Goal: Transaction & Acquisition: Purchase product/service

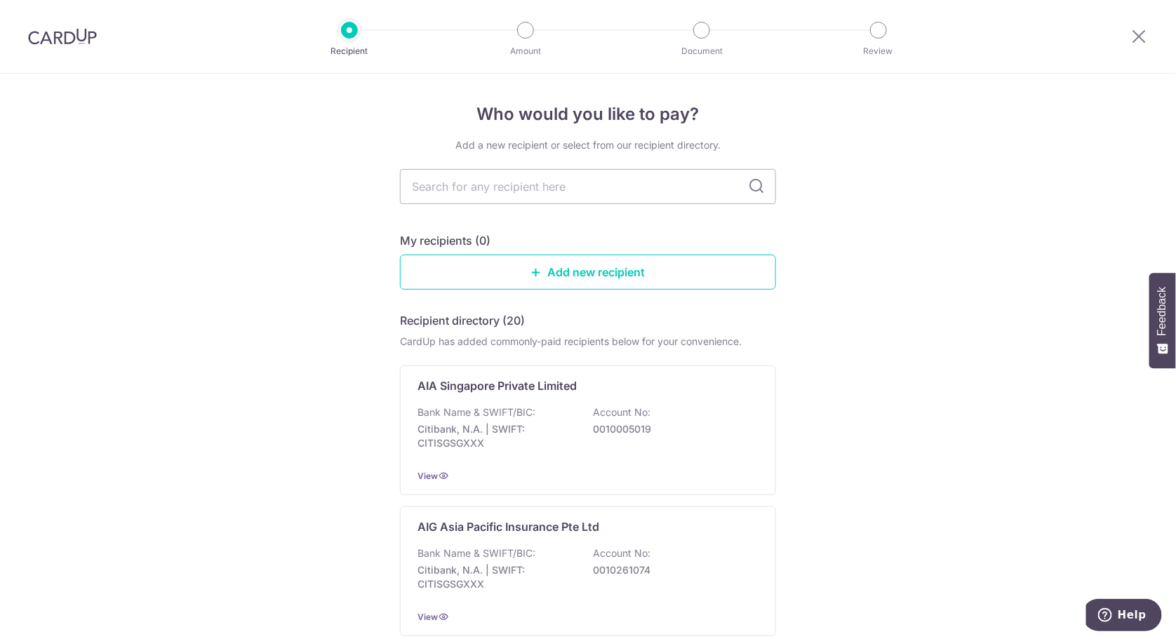
scroll to position [561, 0]
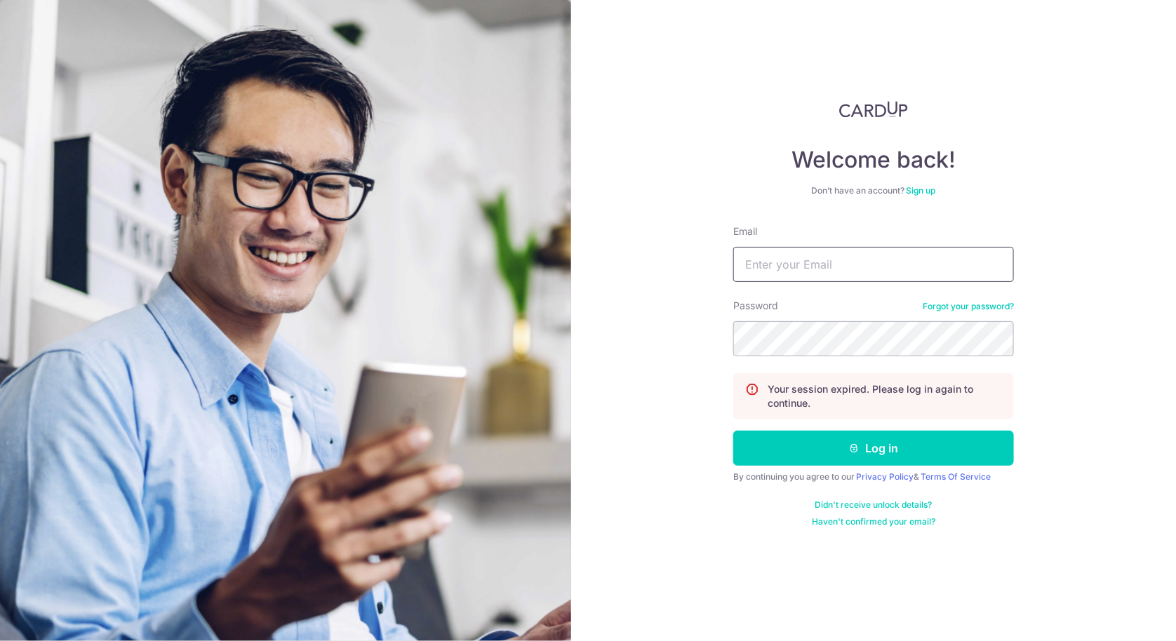
type input "[EMAIL_ADDRESS][DOMAIN_NAME]"
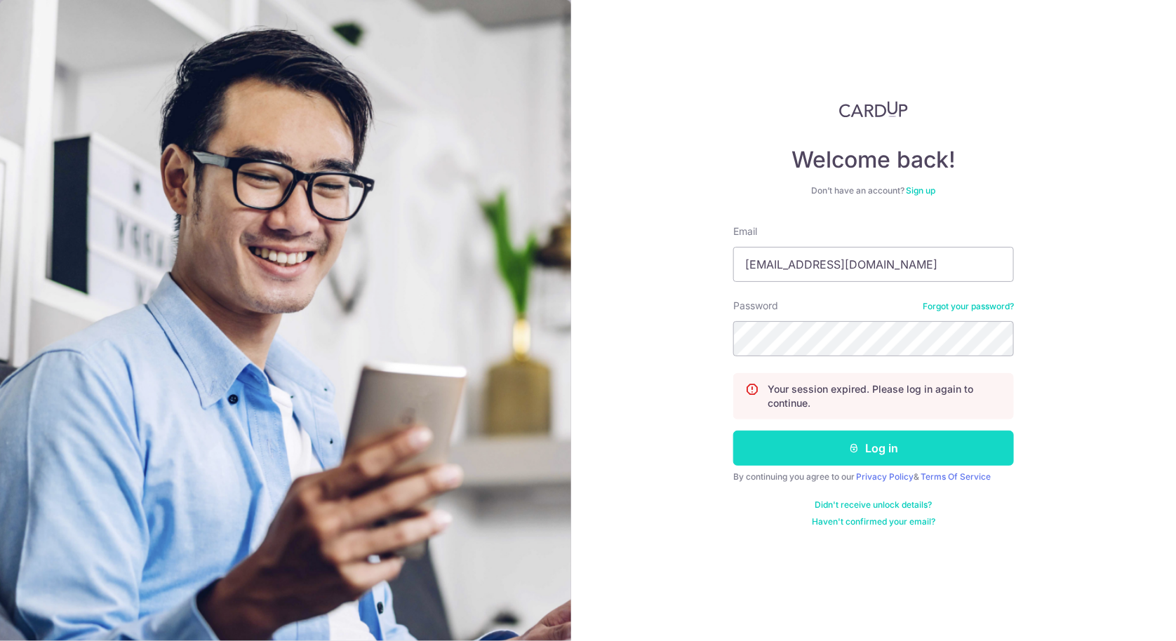
click at [914, 445] on button "Log in" at bounding box center [873, 448] width 281 height 35
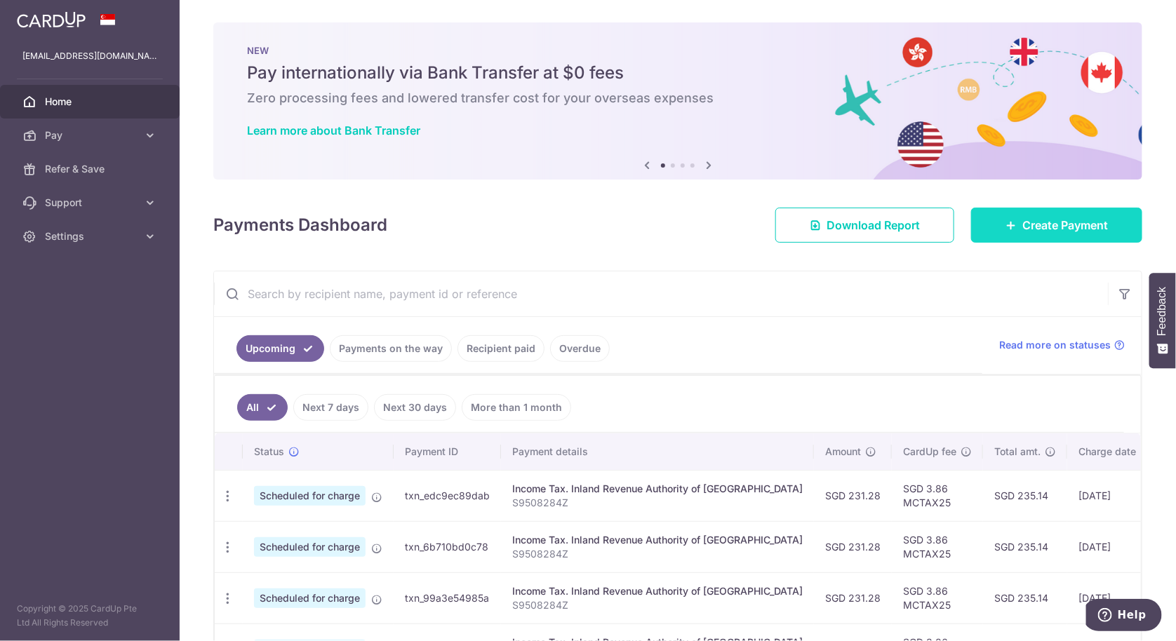
click at [1063, 231] on span "Create Payment" at bounding box center [1066, 225] width 86 height 17
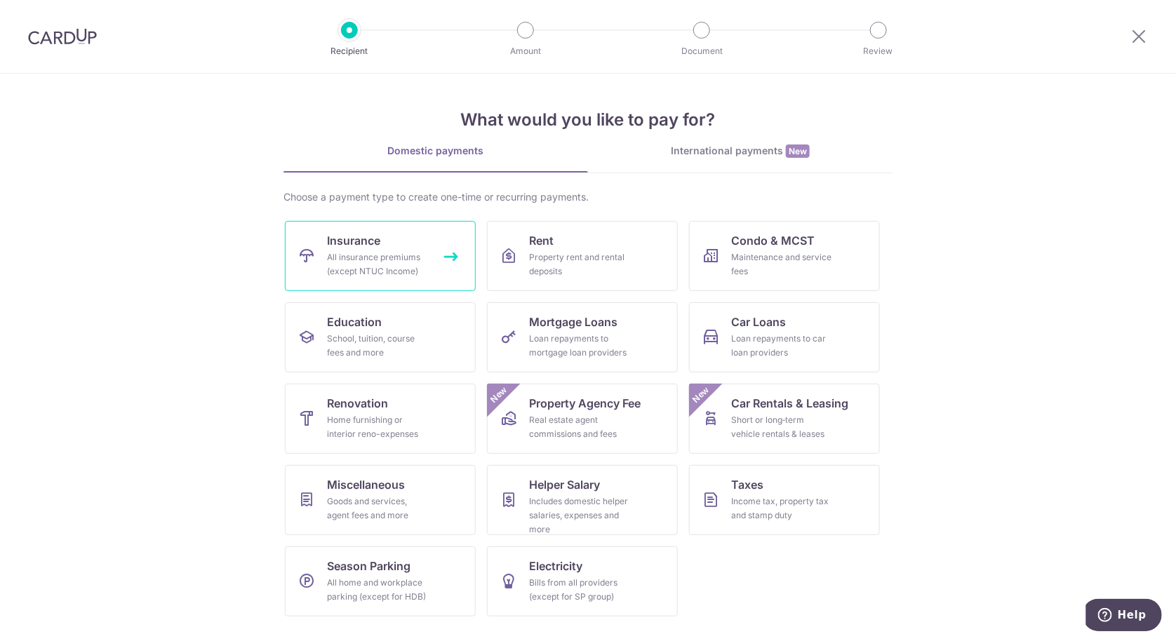
click at [411, 251] on div "All insurance premiums (except NTUC Income)" at bounding box center [377, 265] width 101 height 28
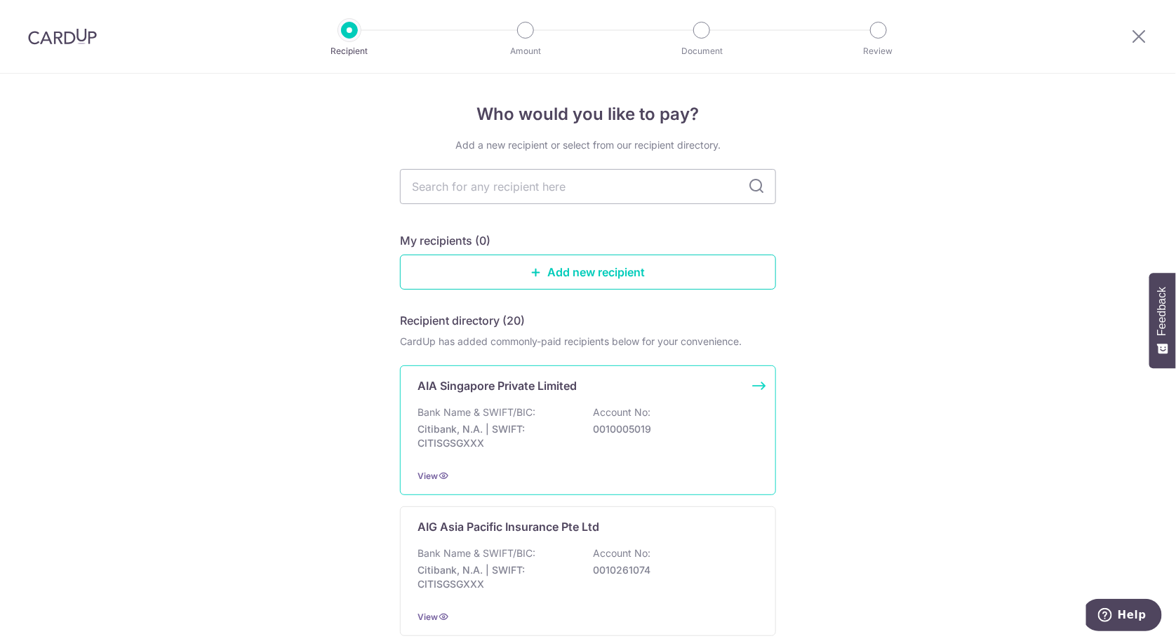
click at [635, 425] on p "0010005019" at bounding box center [671, 430] width 157 height 14
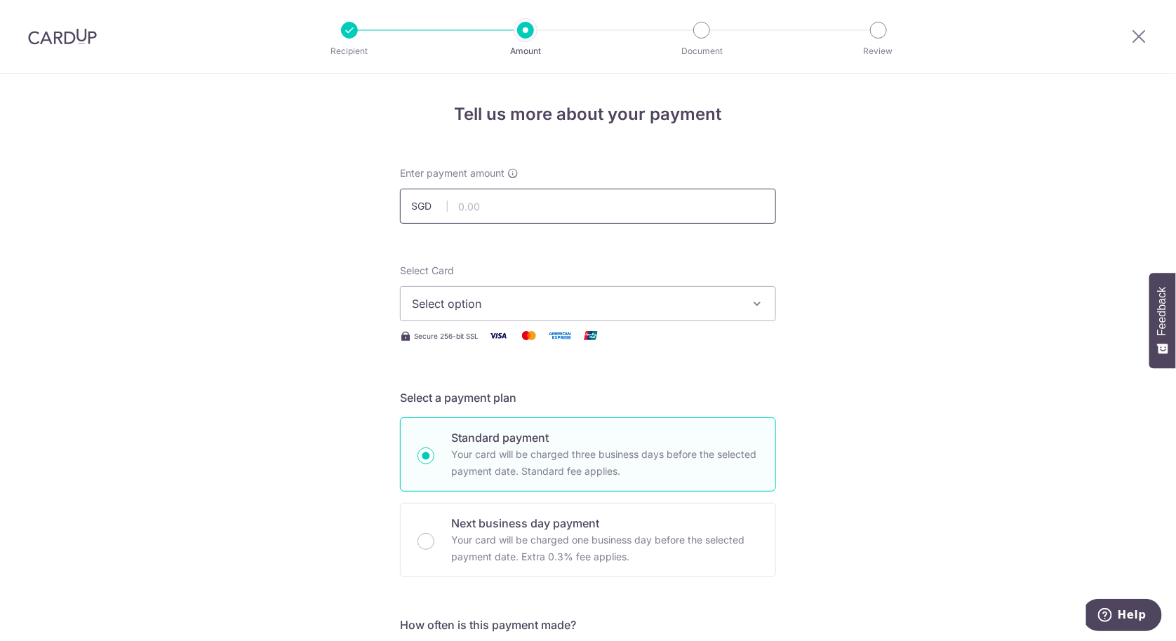
click at [662, 203] on input "text" at bounding box center [588, 206] width 376 height 35
type input "959.62"
click at [631, 306] on span "Select option" at bounding box center [575, 303] width 327 height 17
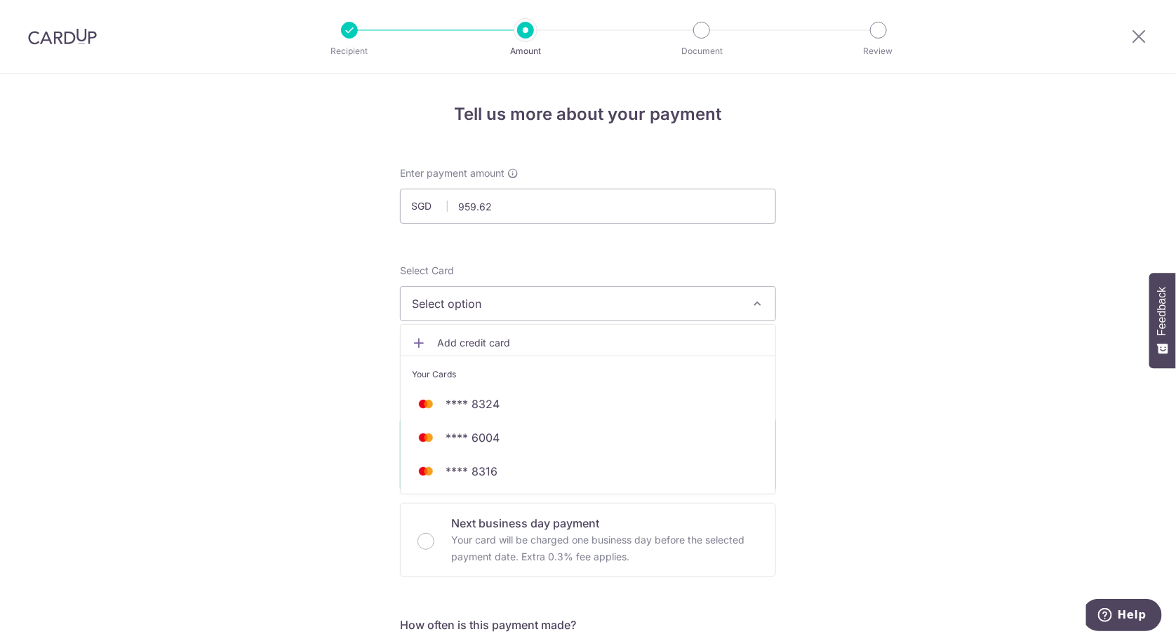
click at [613, 343] on span "Add credit card" at bounding box center [600, 343] width 327 height 14
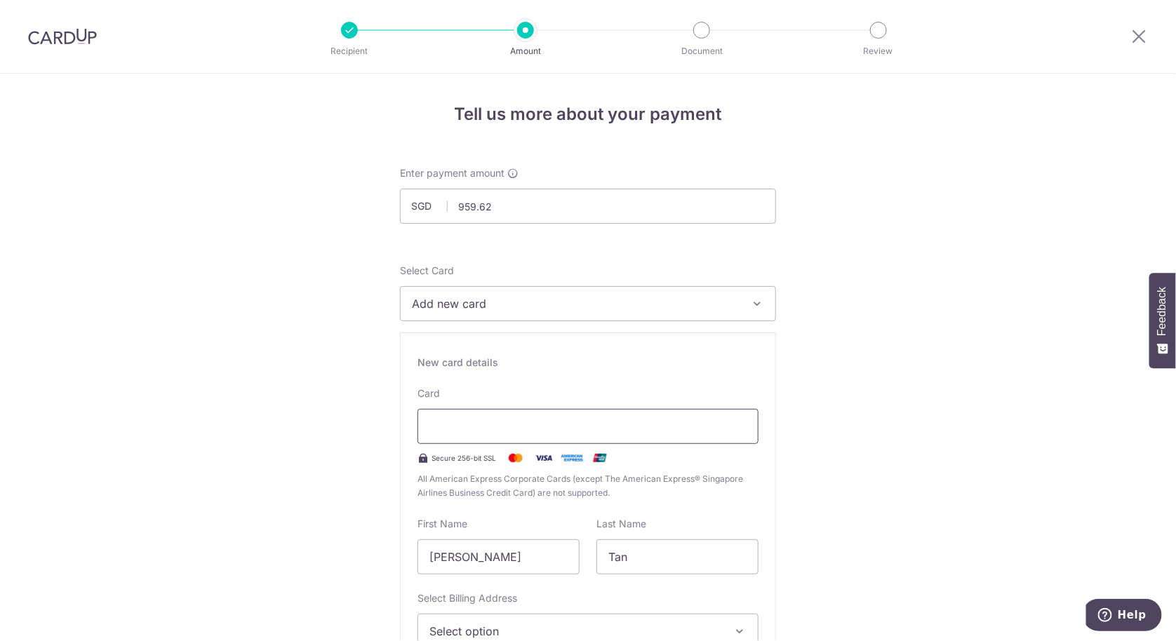
click at [565, 415] on div at bounding box center [588, 426] width 341 height 35
click at [673, 415] on div at bounding box center [588, 426] width 341 height 35
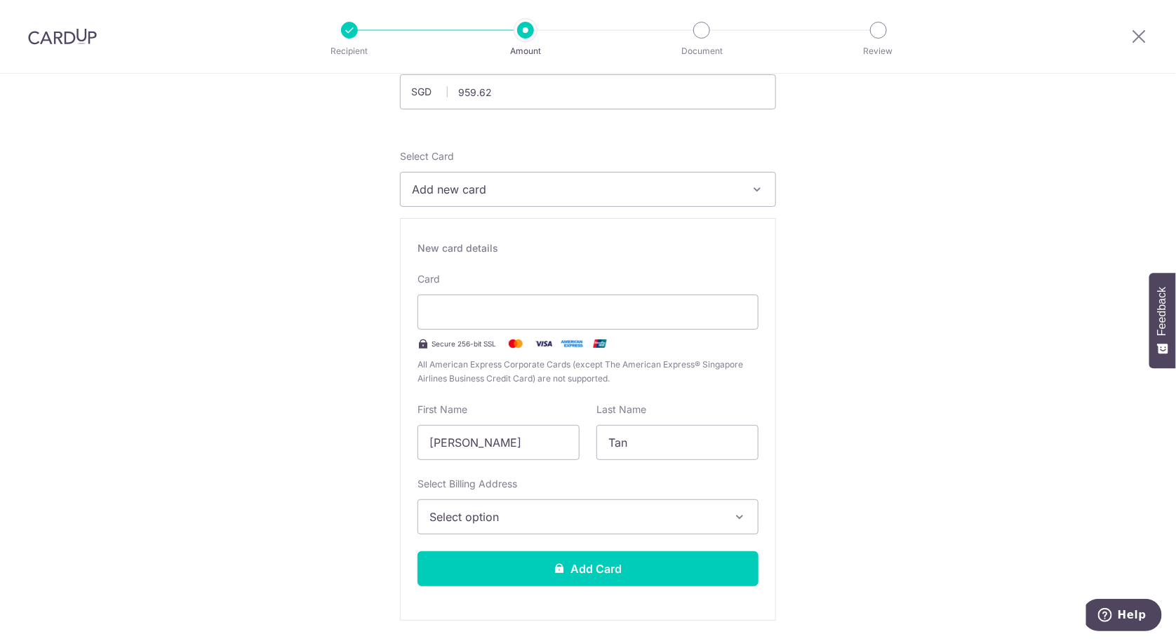
scroll to position [187, 0]
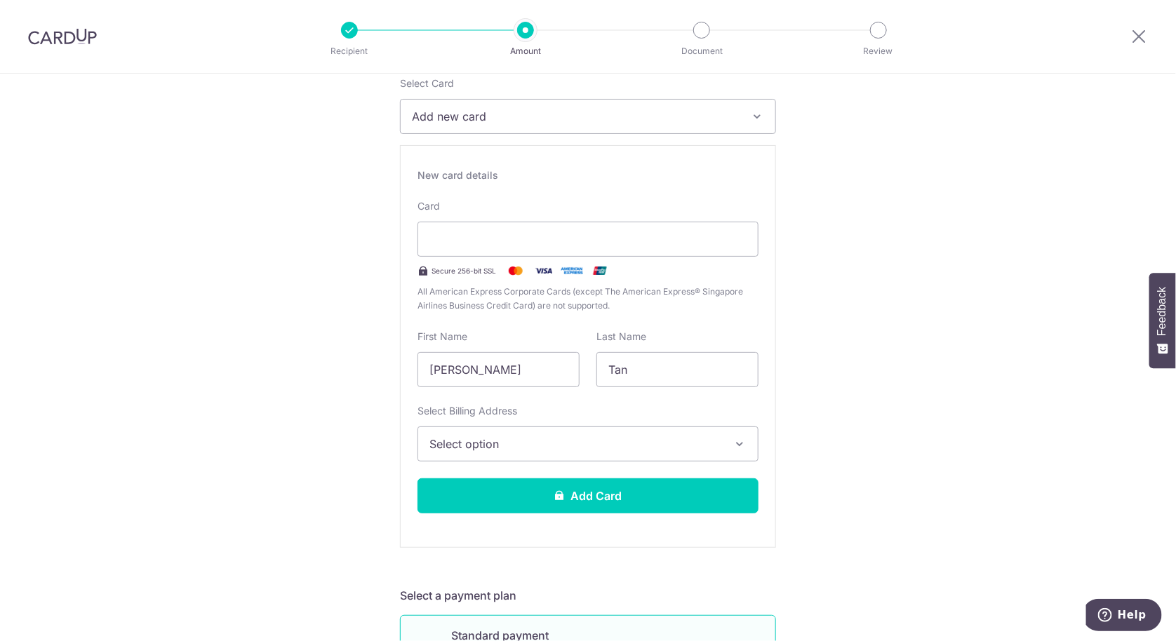
click at [676, 446] on span "Select option" at bounding box center [576, 444] width 292 height 17
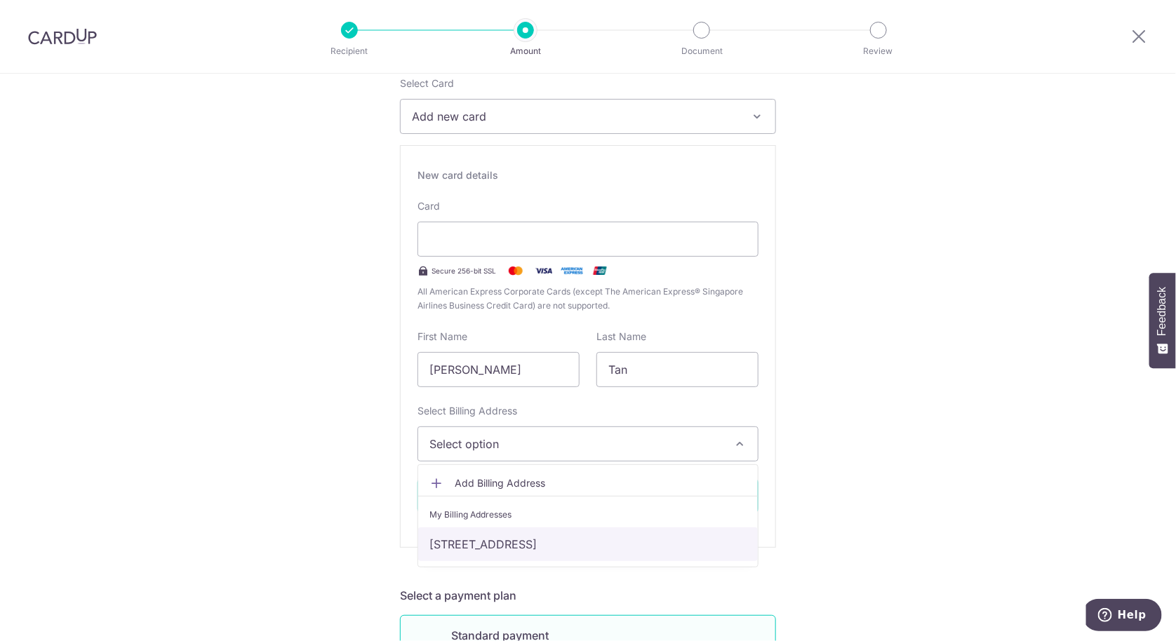
click at [639, 530] on link "240 Westwood Avenue #13-48, Singapore, Singapore-648364" at bounding box center [588, 545] width 340 height 34
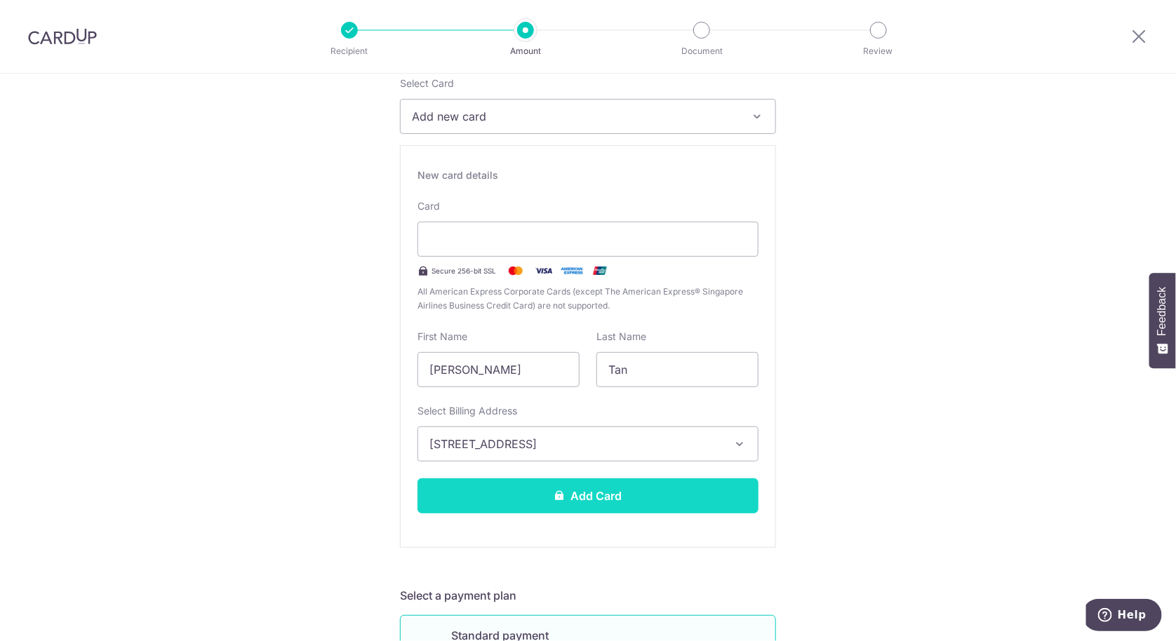
click at [652, 503] on button "Add Card" at bounding box center [588, 496] width 341 height 35
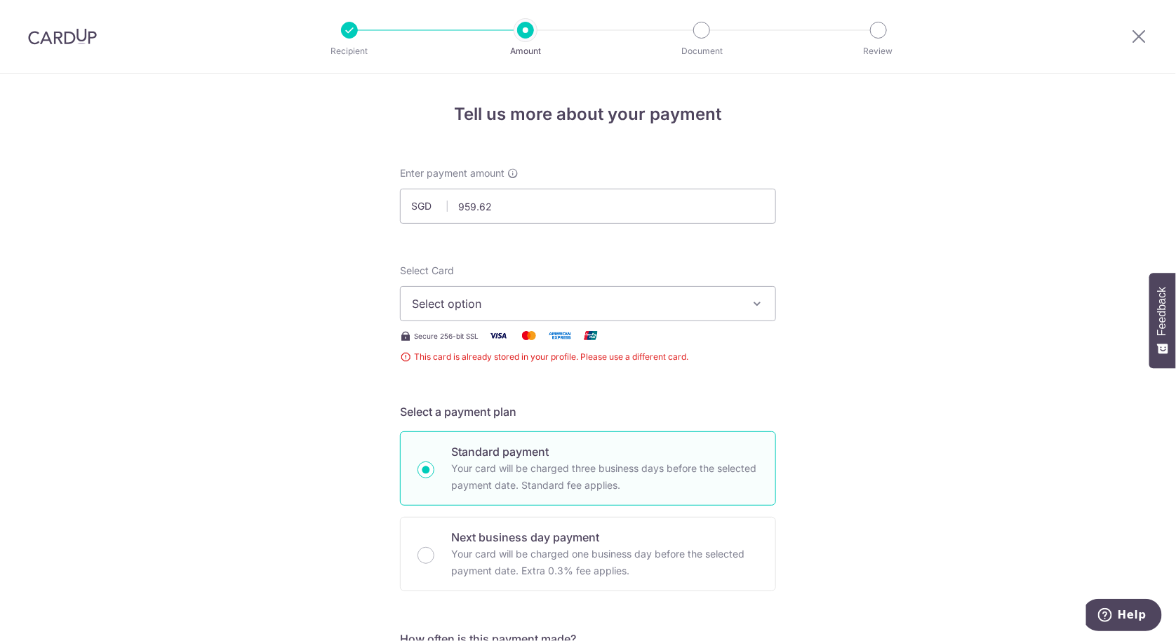
click at [751, 302] on icon "button" at bounding box center [757, 304] width 14 height 14
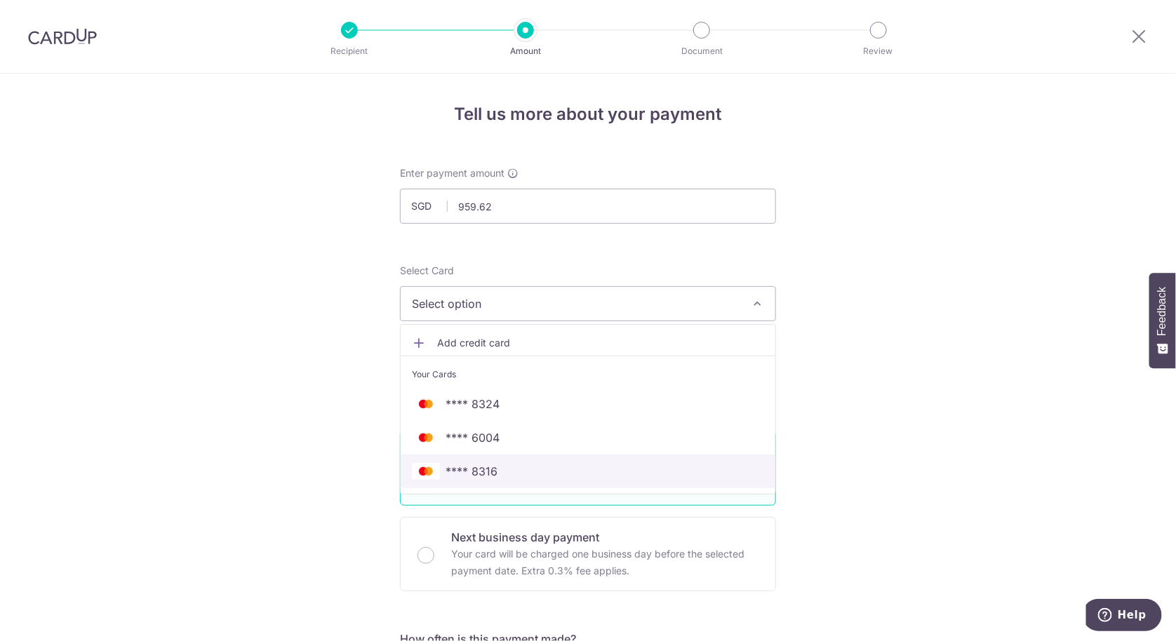
click at [653, 468] on span "**** 8316" at bounding box center [588, 471] width 352 height 17
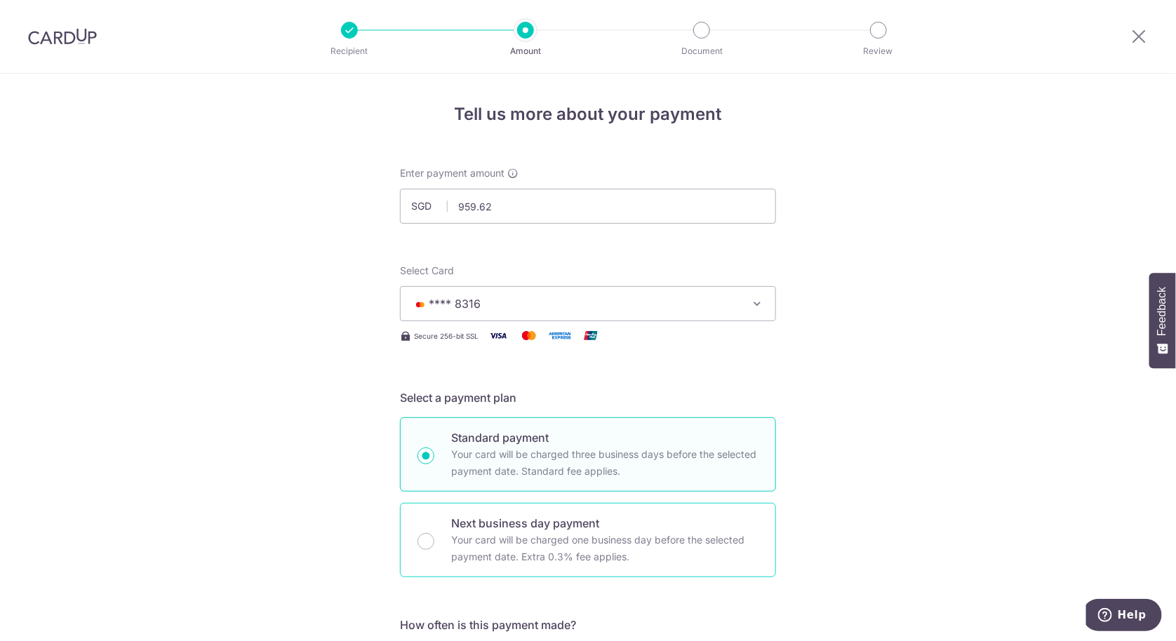
scroll to position [187, 0]
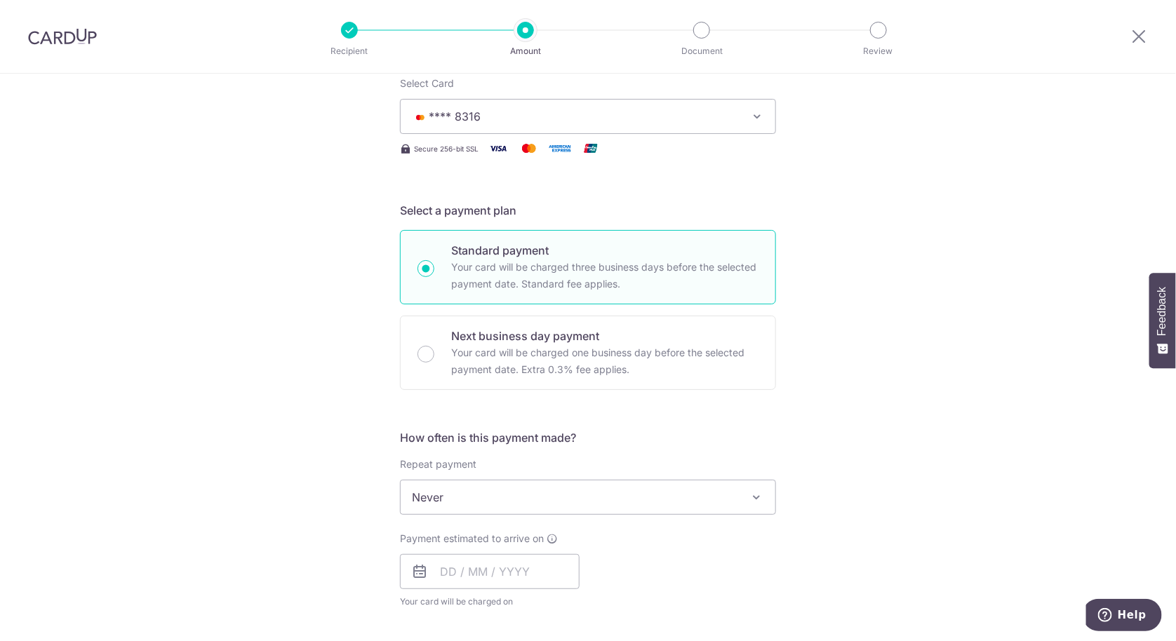
click at [550, 503] on span "Never" at bounding box center [588, 498] width 375 height 34
click at [531, 502] on span "Never" at bounding box center [588, 498] width 375 height 34
click at [470, 578] on input "text" at bounding box center [490, 571] width 180 height 35
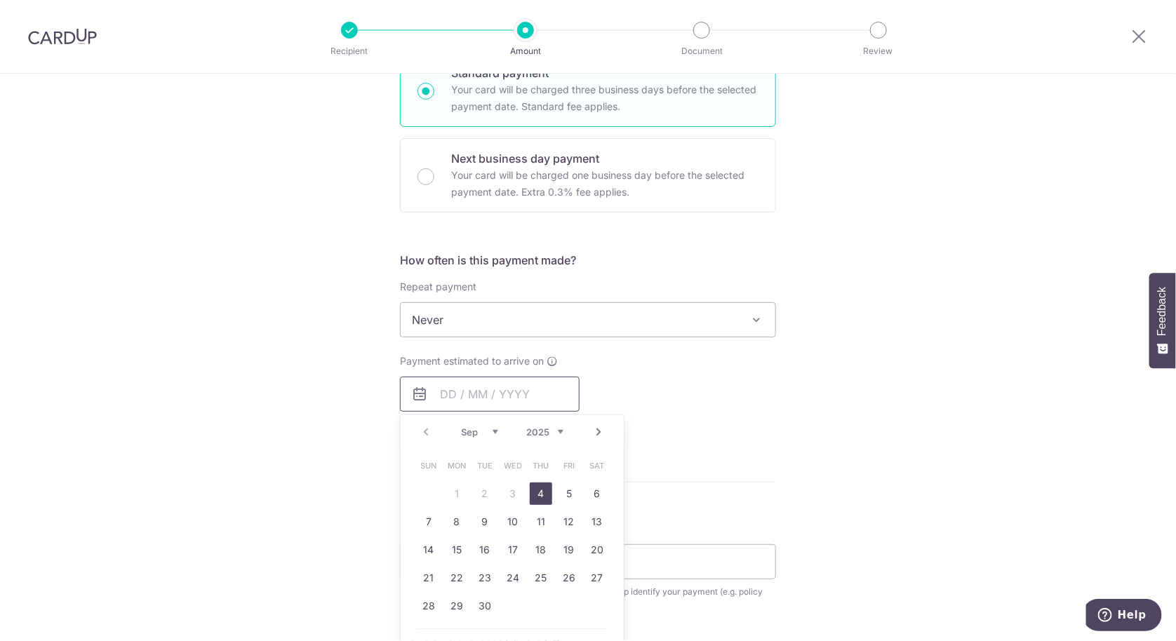
scroll to position [374, 0]
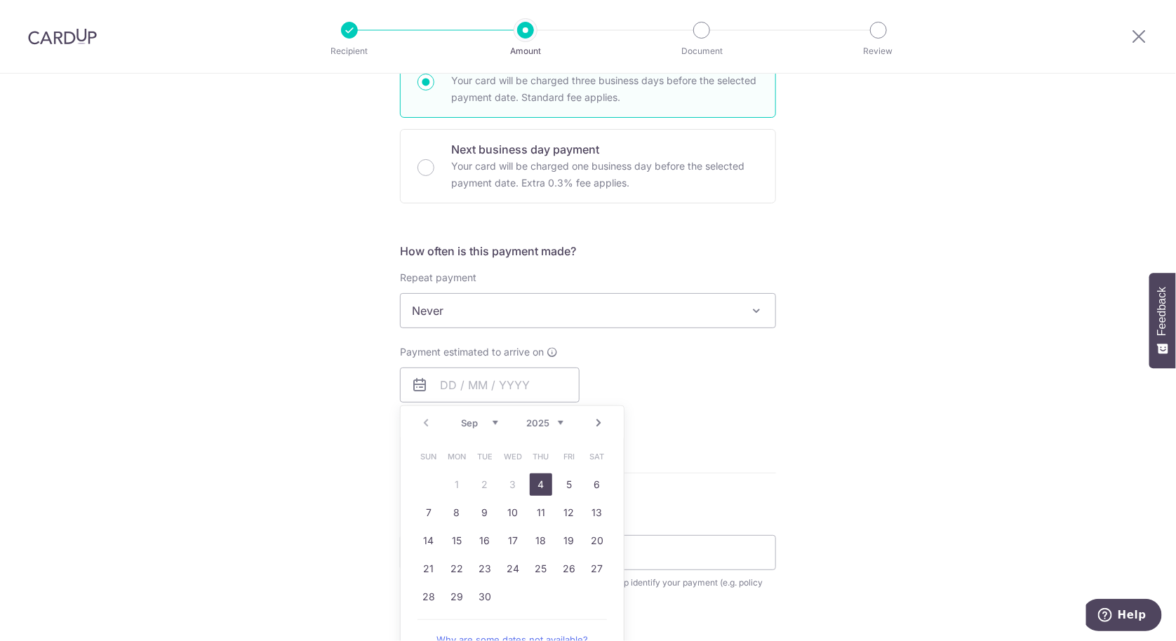
click at [762, 476] on form "Enter payment amount SGD 959.62 959.62 This card is already stored in your prof…" at bounding box center [588, 347] width 376 height 1111
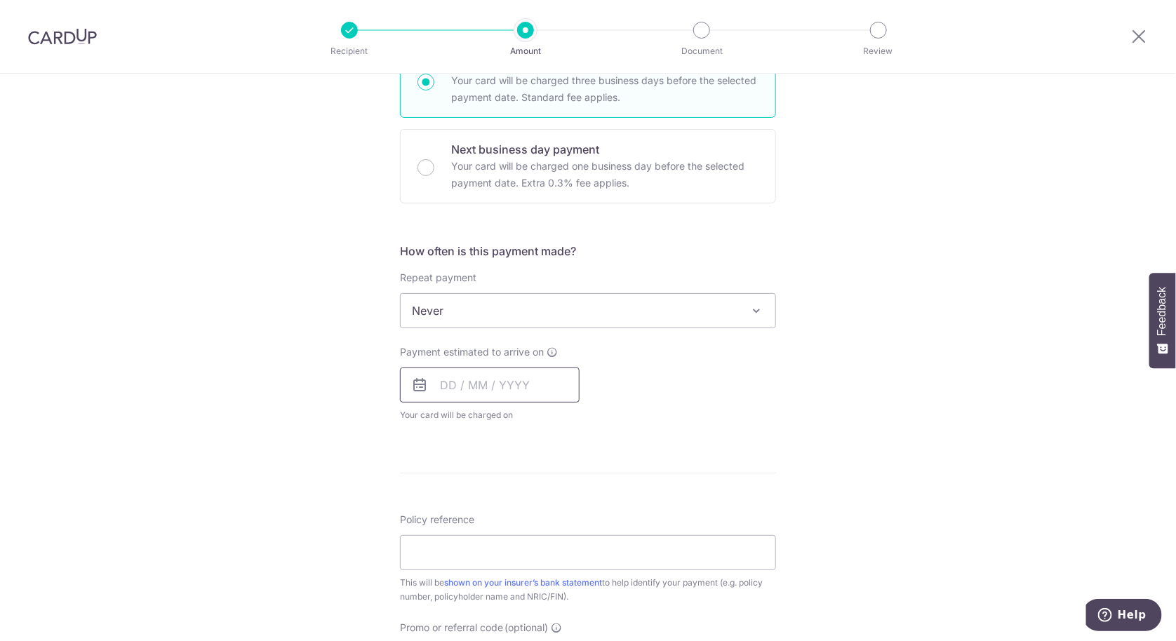
click at [510, 378] on input "text" at bounding box center [490, 385] width 180 height 35
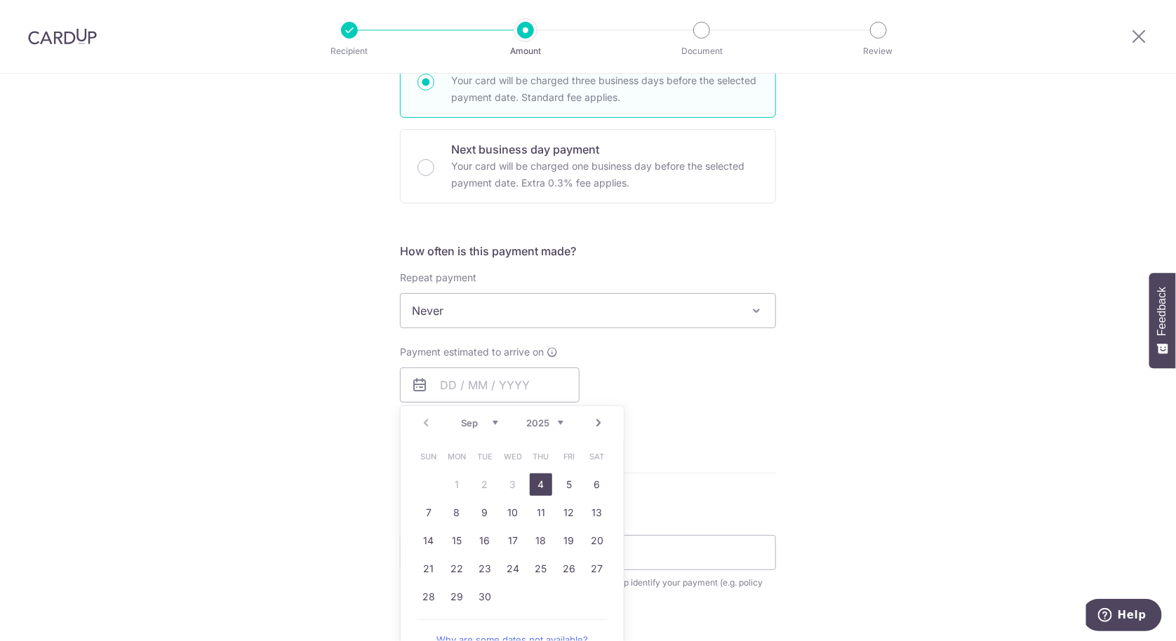
click at [538, 486] on link "4" at bounding box center [541, 485] width 22 height 22
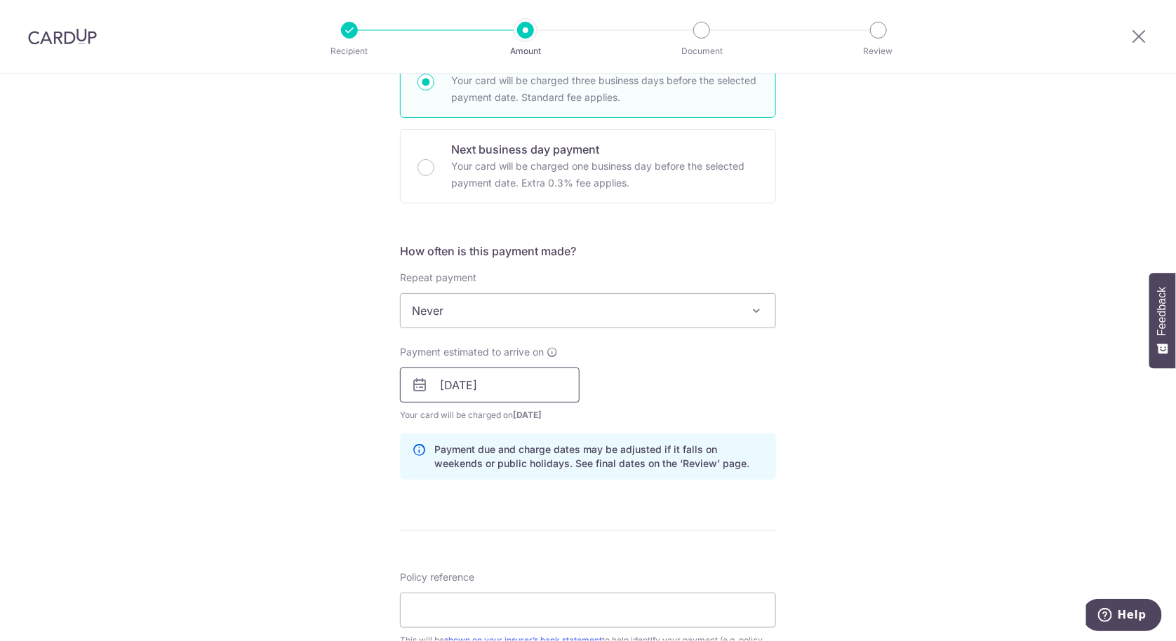
click at [500, 380] on input "04/09/2025" at bounding box center [490, 385] width 180 height 35
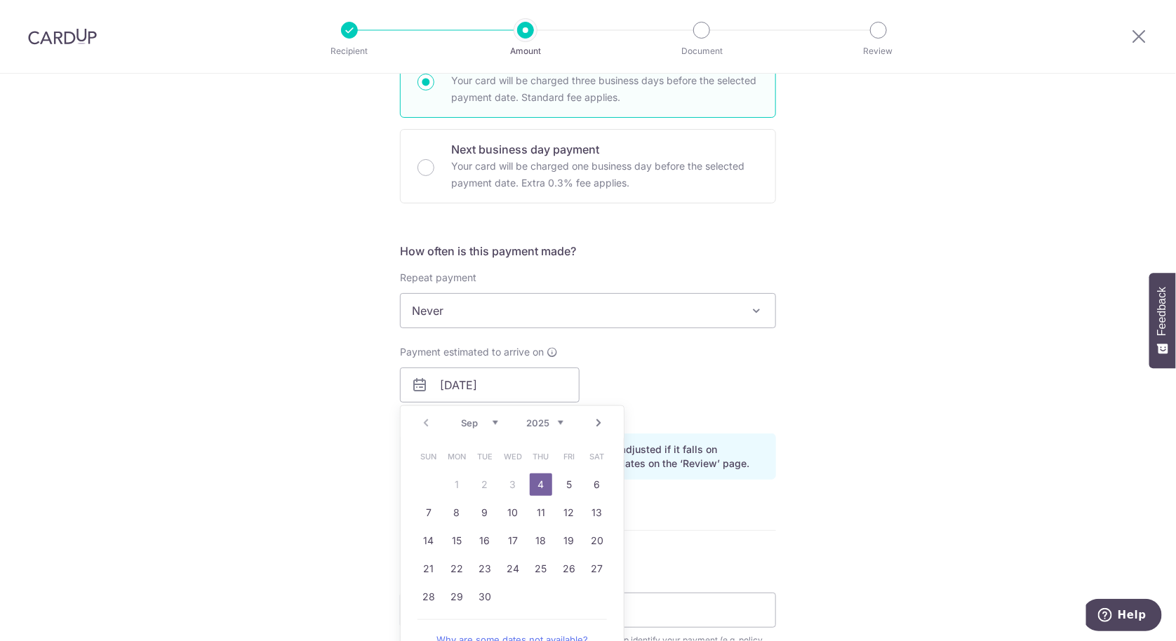
click at [563, 497] on td "5" at bounding box center [569, 485] width 28 height 28
type input "05/09/2025"
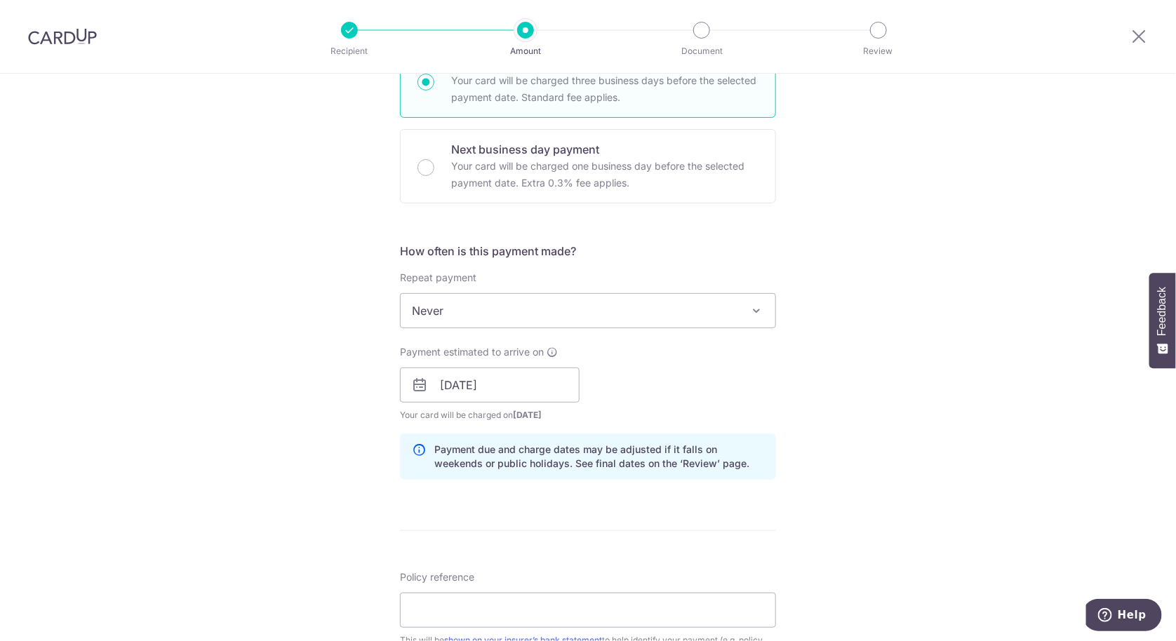
click at [716, 396] on div "Payment estimated to arrive on 05/09/2025 Prev Next Sep Oct Nov Dec 2025 2026 2…" at bounding box center [588, 383] width 393 height 77
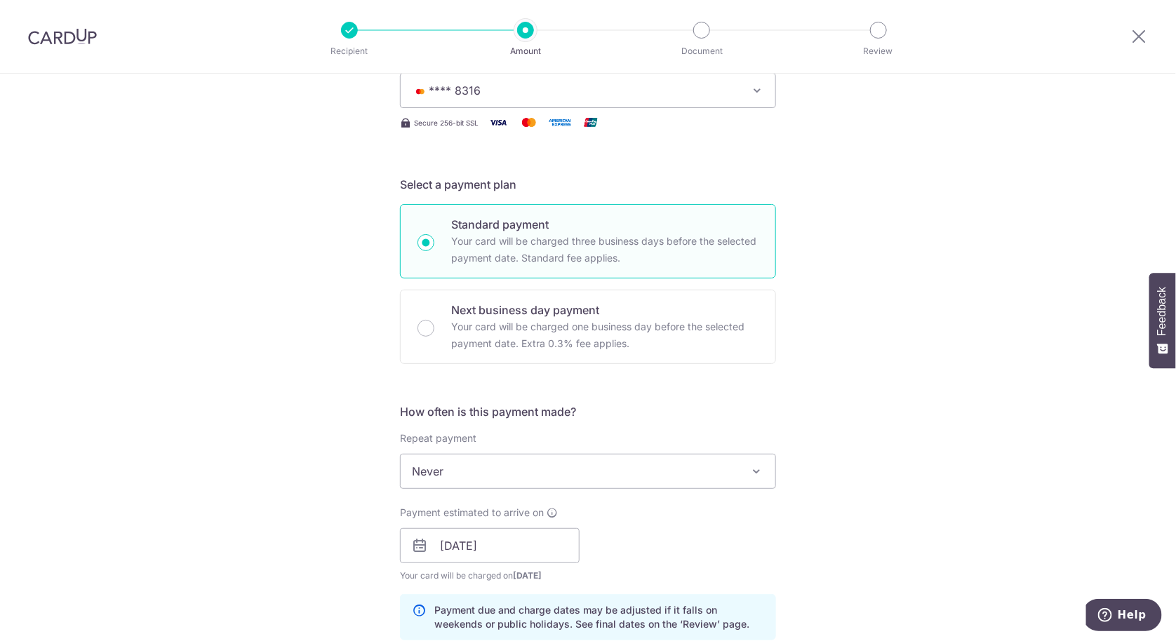
scroll to position [561, 0]
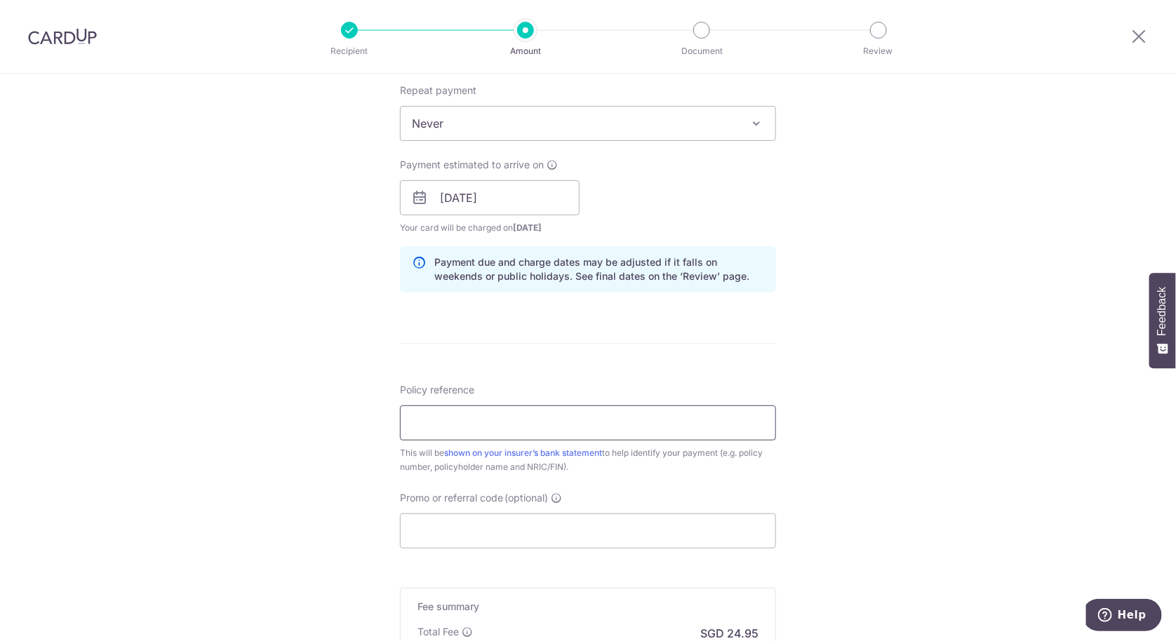
click at [642, 419] on input "Policy reference" at bounding box center [588, 423] width 376 height 35
type input "E242809276 Tan Shu Ning S9508284Z"
click at [659, 425] on input "E242809276 Tan Shu Ning S9508284Z" at bounding box center [588, 423] width 376 height 35
click at [759, 383] on div "Policy reference E242809276 Tan Shu Ning S9508284Z 33/35 This will be shown on …" at bounding box center [588, 428] width 376 height 91
click at [615, 418] on input "E242809276 Tan Shu Ning S9508284Z" at bounding box center [588, 423] width 376 height 35
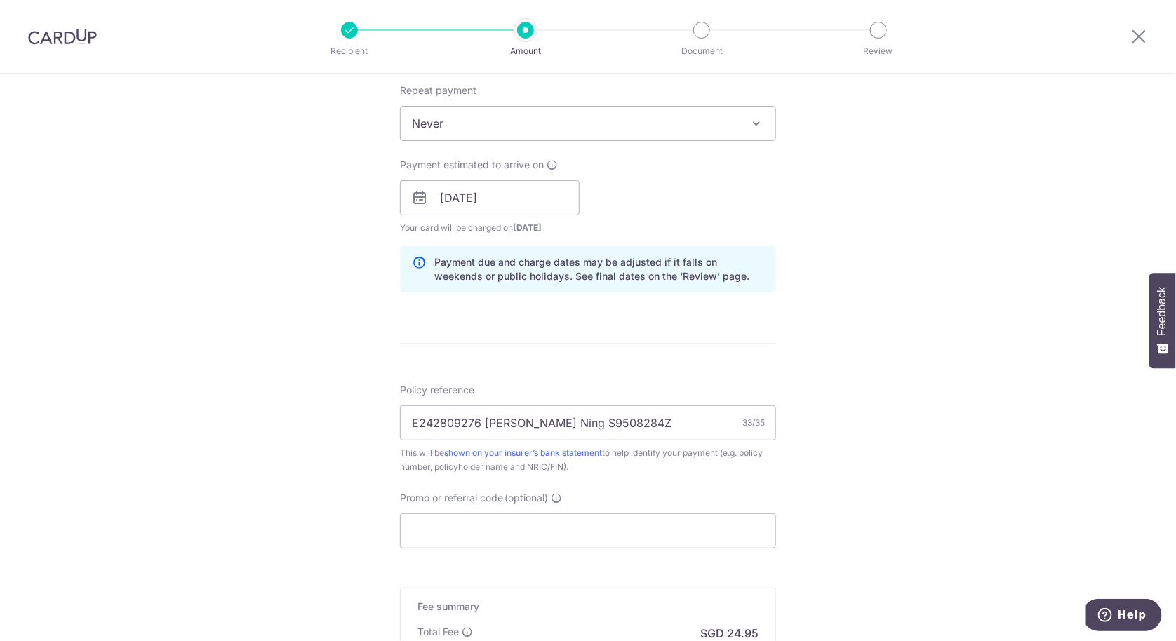
click at [629, 469] on div "This will be shown on your insurer’s bank statement to help identify your payme…" at bounding box center [588, 460] width 376 height 28
click at [644, 415] on input "E242809276 Tan Shu Ning S9508284Z" at bounding box center [588, 423] width 376 height 35
click at [566, 510] on div "Promo or referral code (optional) The discounted fee will be shown on the revie…" at bounding box center [588, 520] width 376 height 58
click at [568, 527] on input "Promo or referral code (optional)" at bounding box center [588, 531] width 376 height 35
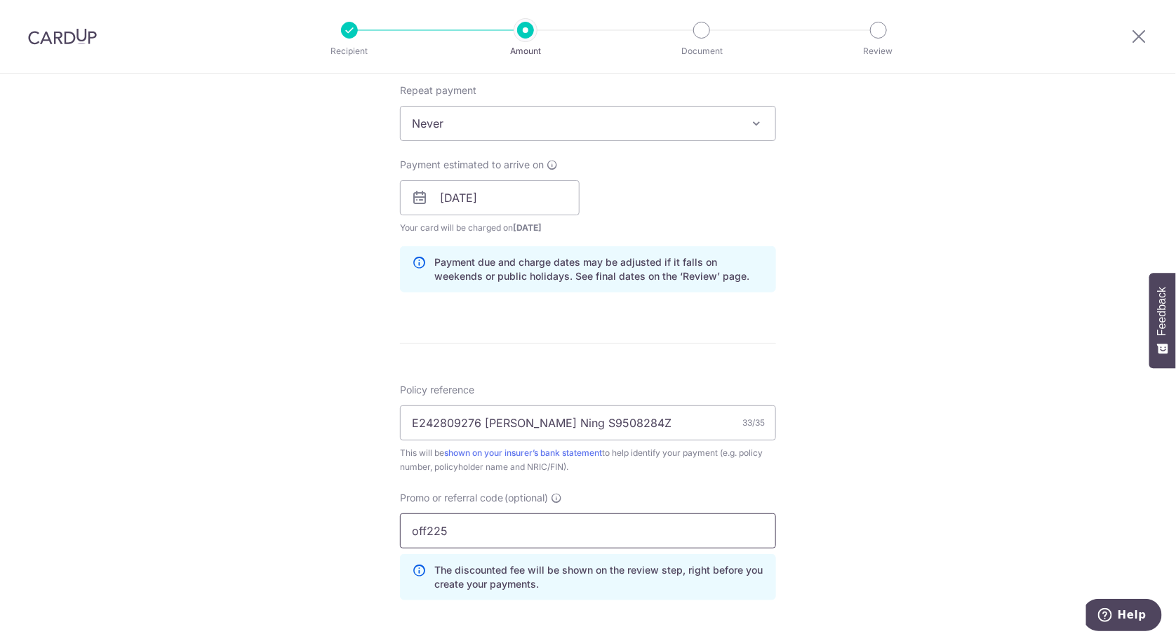
scroll to position [748, 0]
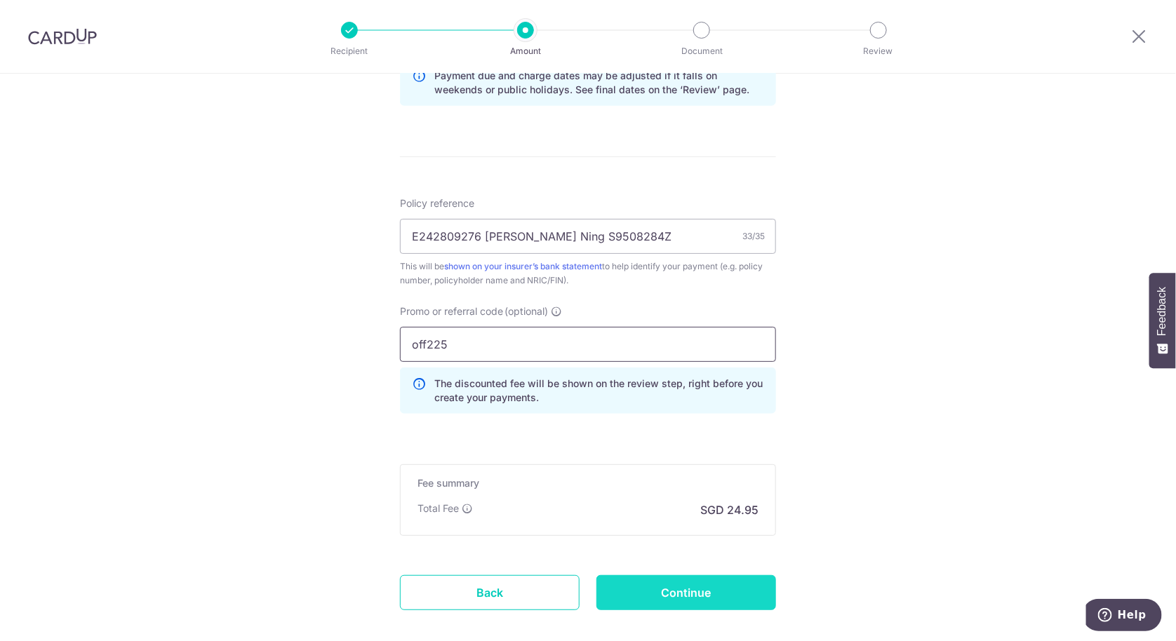
type input "off225"
click at [682, 596] on input "Continue" at bounding box center [687, 593] width 180 height 35
type input "Create Schedule"
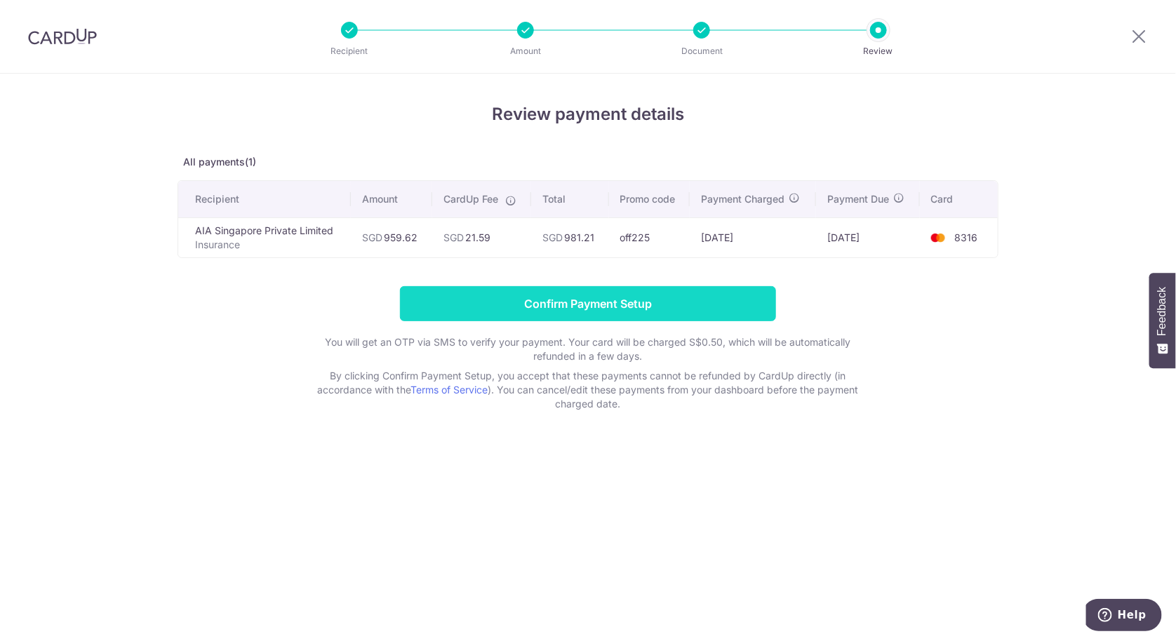
click at [563, 302] on input "Confirm Payment Setup" at bounding box center [588, 303] width 376 height 35
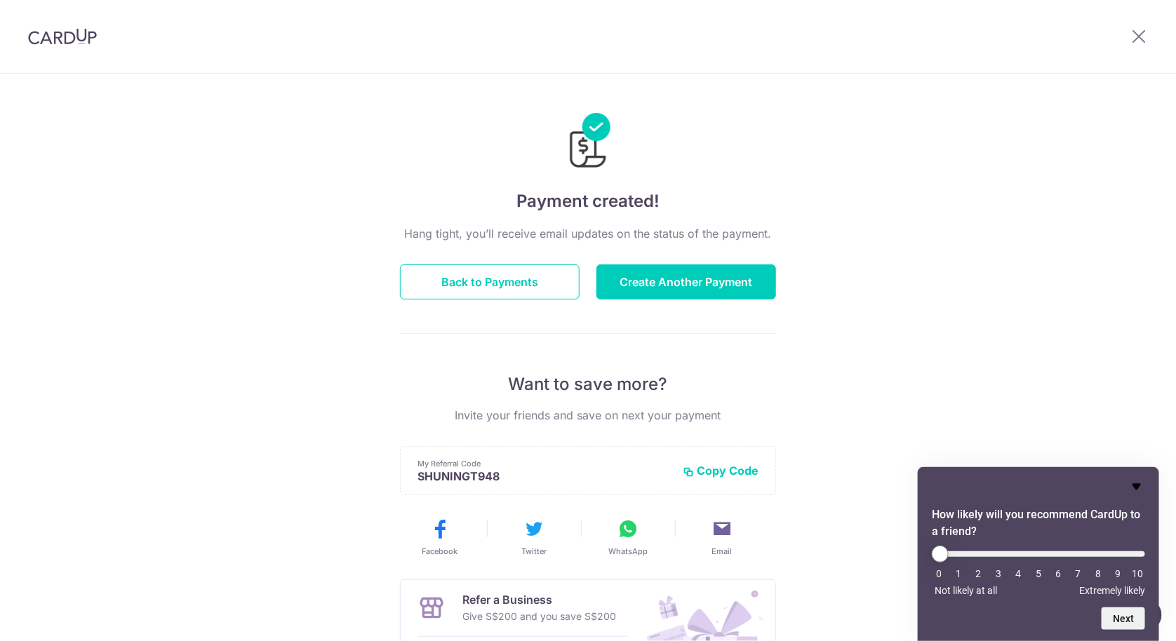
click at [1143, 486] on icon "Hide survey" at bounding box center [1137, 487] width 17 height 17
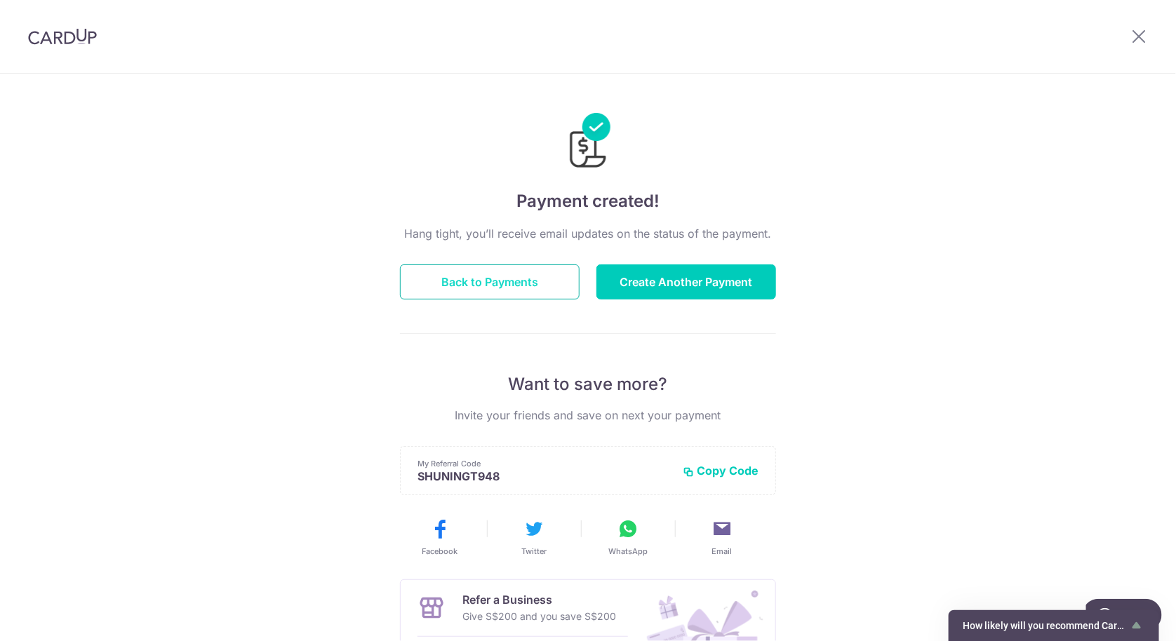
click at [510, 278] on button "Back to Payments" at bounding box center [490, 282] width 180 height 35
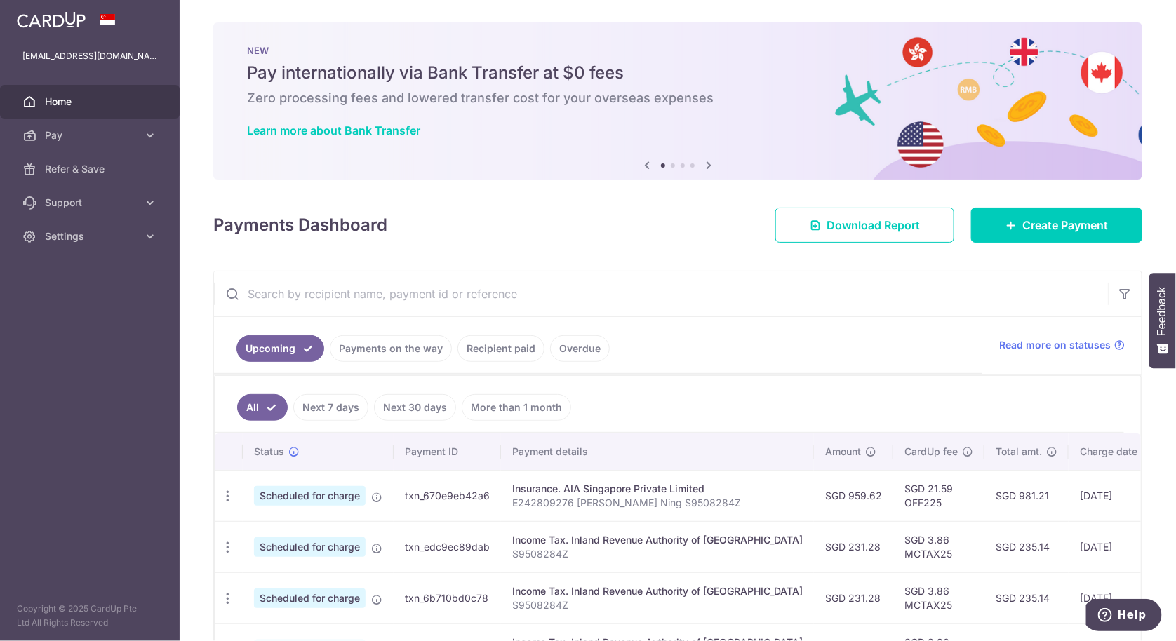
click at [332, 404] on link "Next 7 days" at bounding box center [330, 407] width 75 height 27
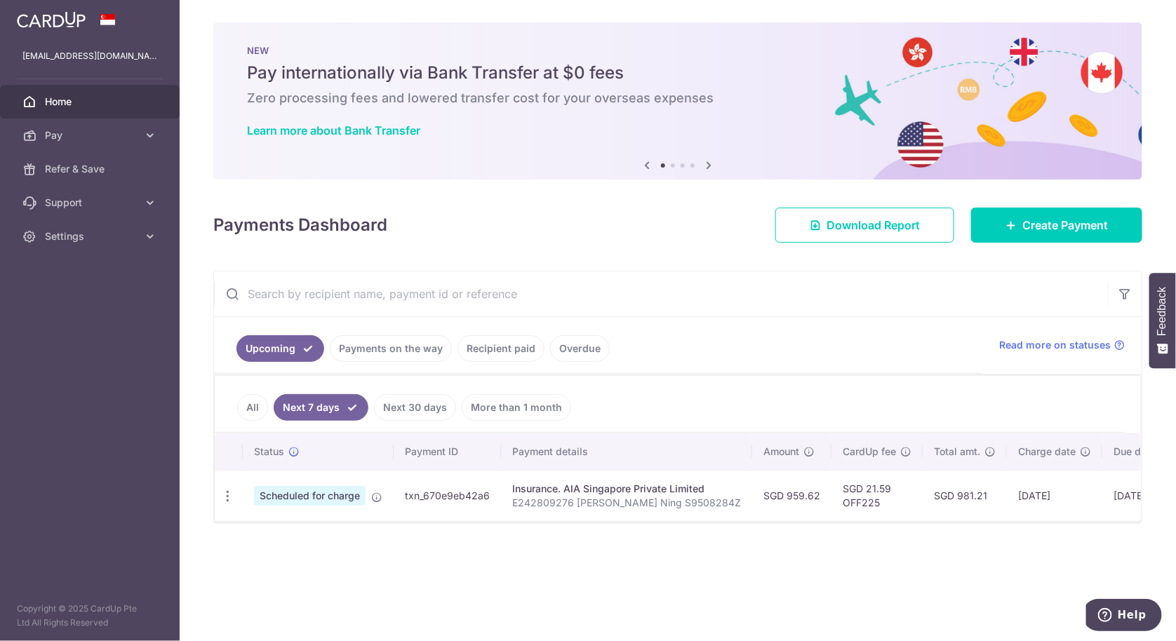
click at [246, 402] on link "All" at bounding box center [252, 407] width 31 height 27
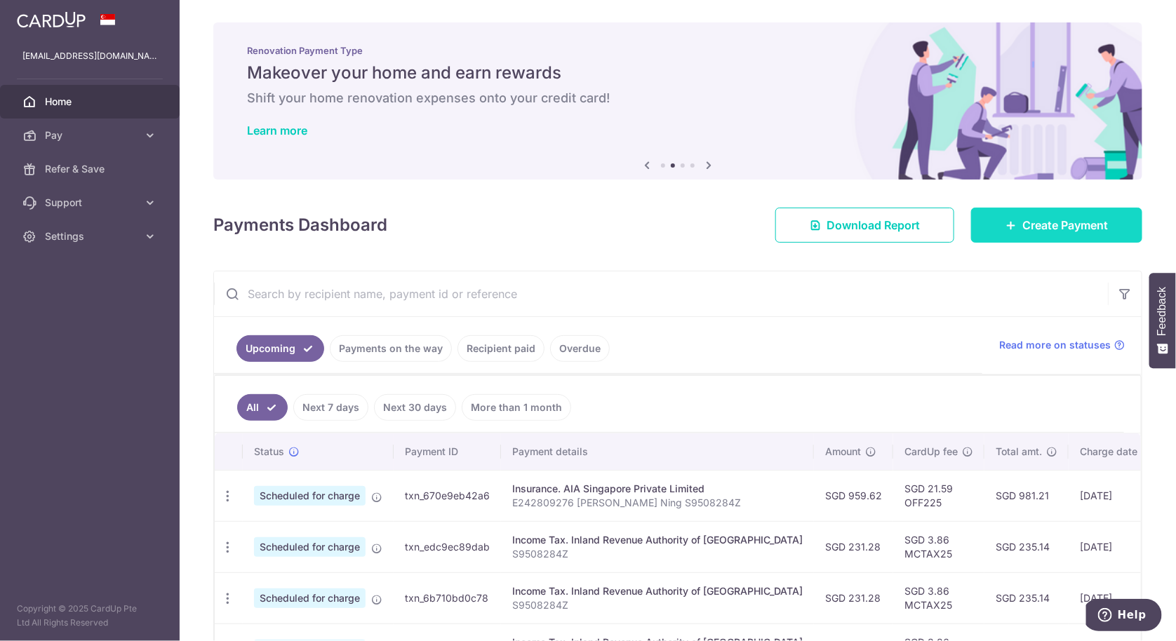
click at [1028, 221] on span "Create Payment" at bounding box center [1066, 225] width 86 height 17
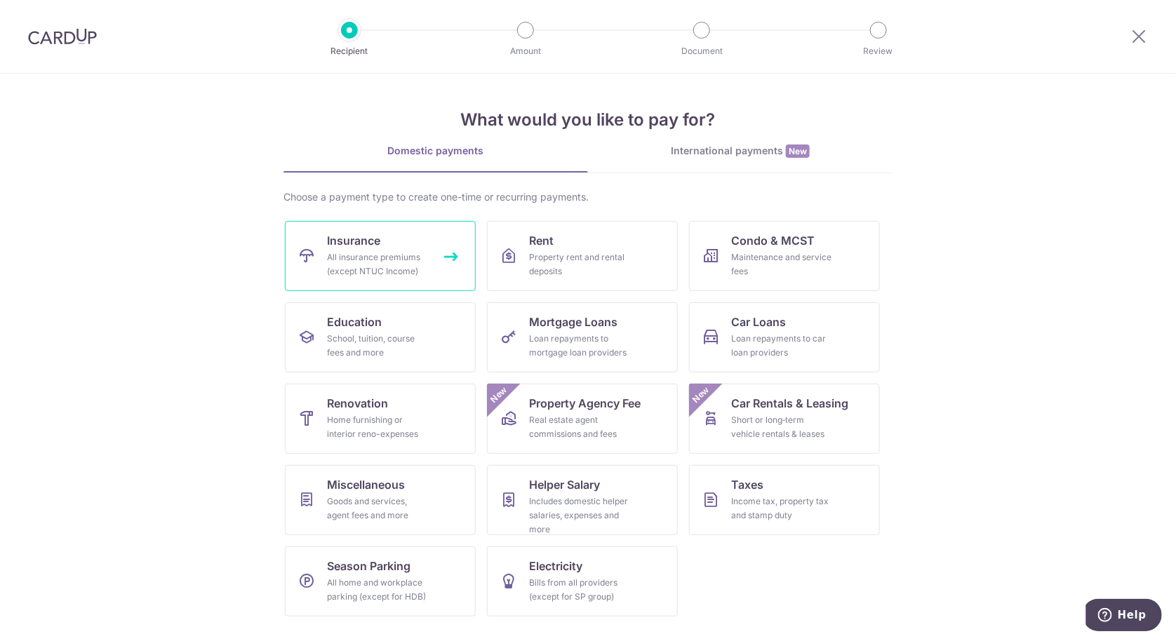
click at [324, 267] on link "Insurance All insurance premiums (except NTUC Income)" at bounding box center [380, 256] width 191 height 70
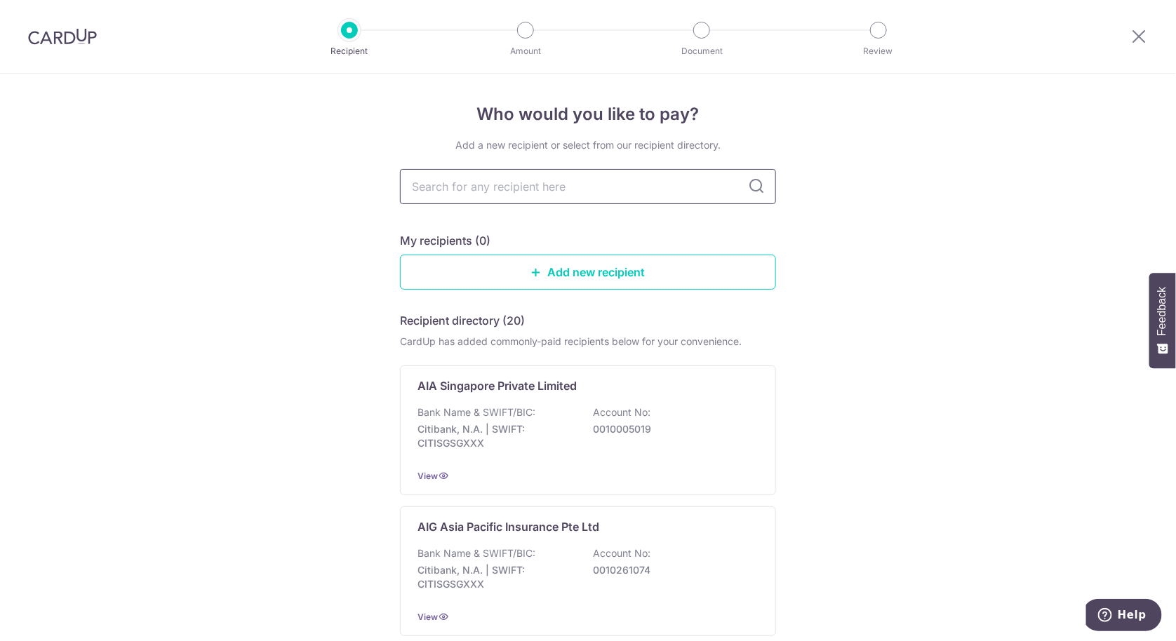
click at [578, 194] on input "text" at bounding box center [588, 186] width 376 height 35
click at [534, 385] on p "AIA Singapore Private Limited" at bounding box center [497, 386] width 159 height 17
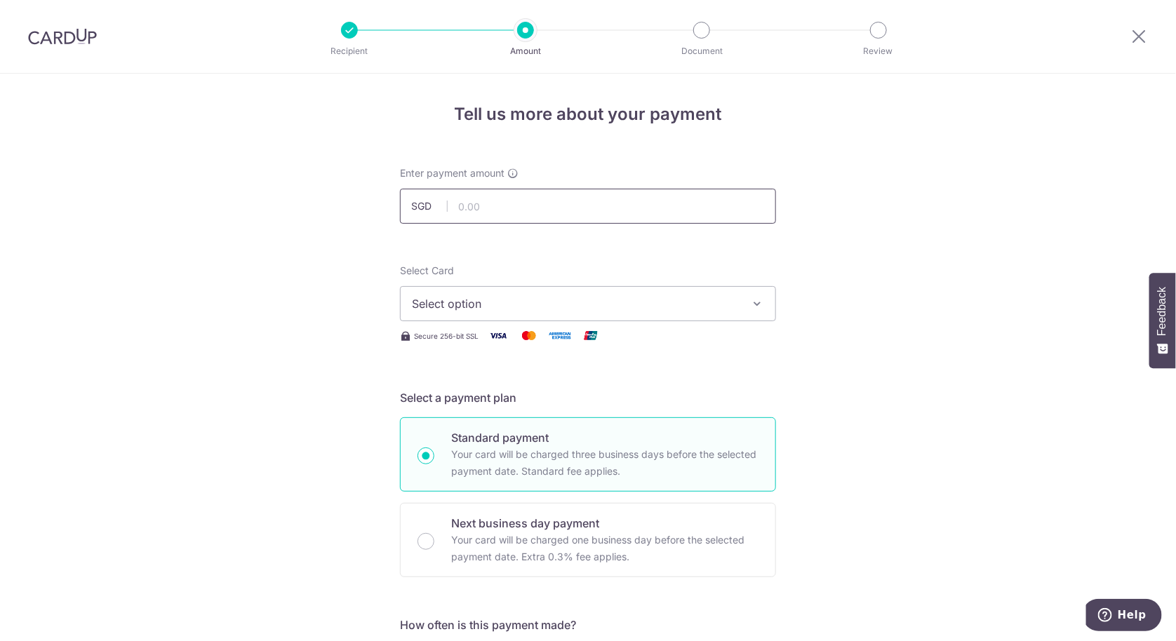
click at [563, 209] on input "text" at bounding box center [588, 206] width 376 height 35
type input "140.00"
click at [513, 294] on button "Select option" at bounding box center [588, 303] width 376 height 35
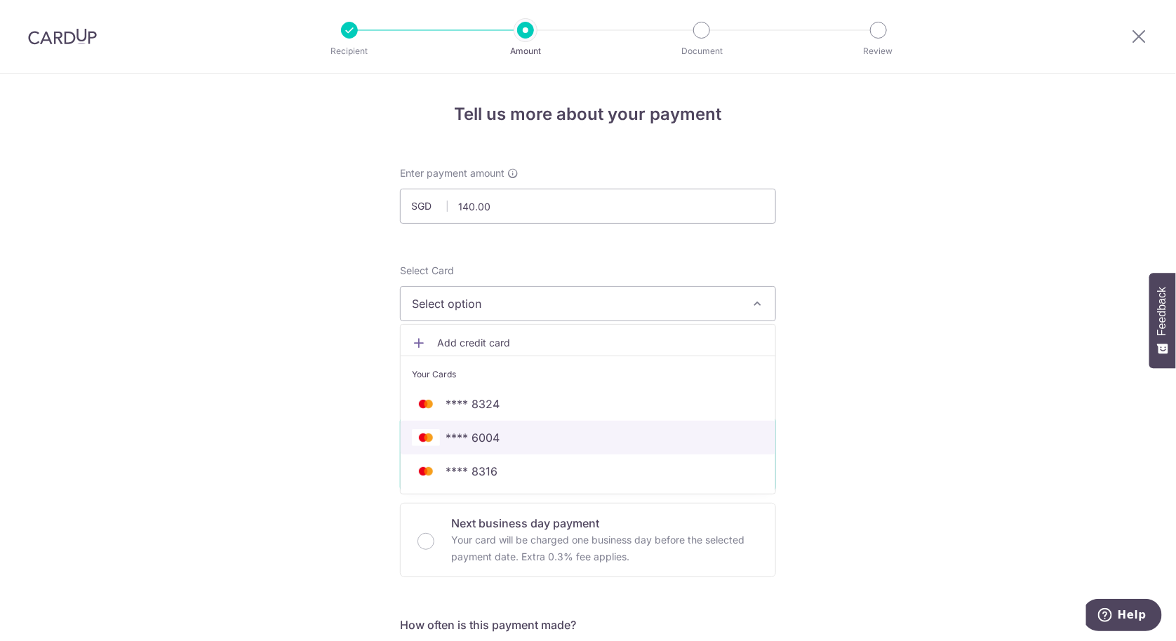
click at [493, 439] on span "**** 6004" at bounding box center [473, 438] width 54 height 17
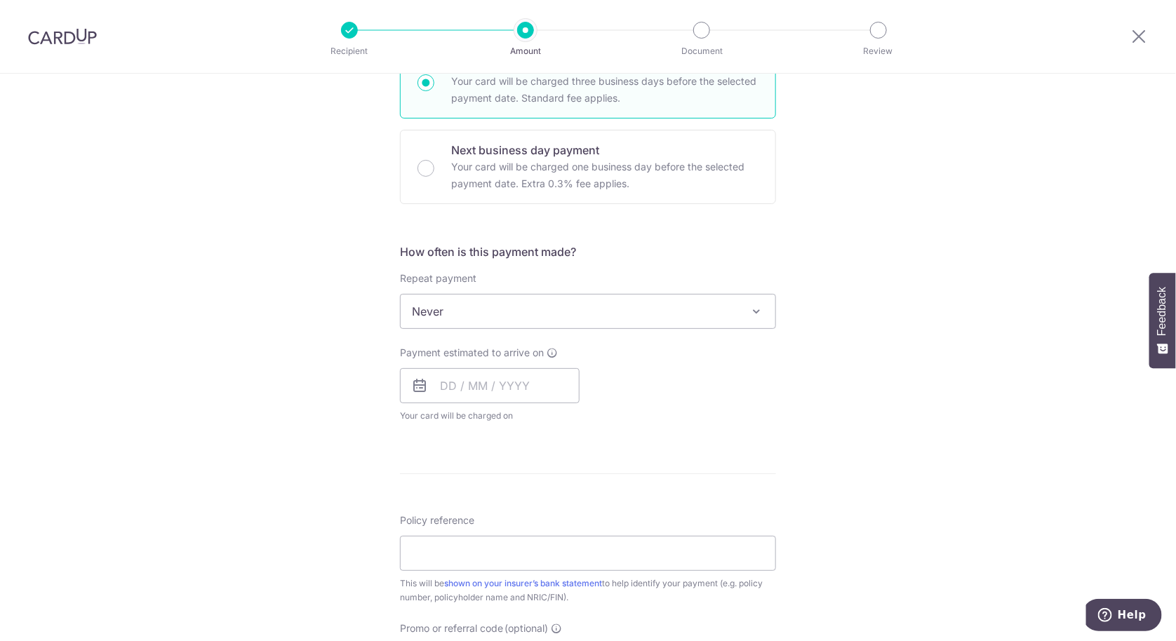
scroll to position [374, 0]
click at [641, 295] on span "Never" at bounding box center [588, 311] width 375 height 34
click at [954, 418] on div "Tell us more about your payment Enter payment amount SGD 140.00 140.00 Select C…" at bounding box center [588, 335] width 1176 height 1270
click at [529, 376] on input "text" at bounding box center [490, 385] width 180 height 35
click at [745, 397] on div "Payment estimated to arrive on Prev Next Sep Oct Nov Dec 2025 2026 2027 2028 20…" at bounding box center [588, 383] width 393 height 77
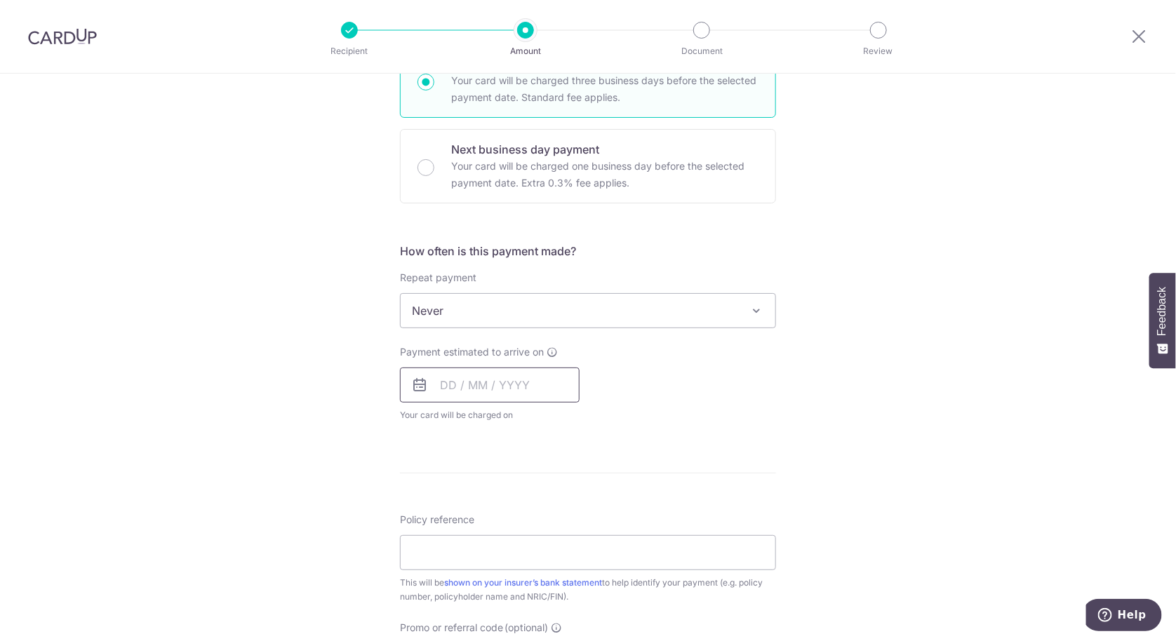
click at [467, 389] on input "text" at bounding box center [490, 385] width 180 height 35
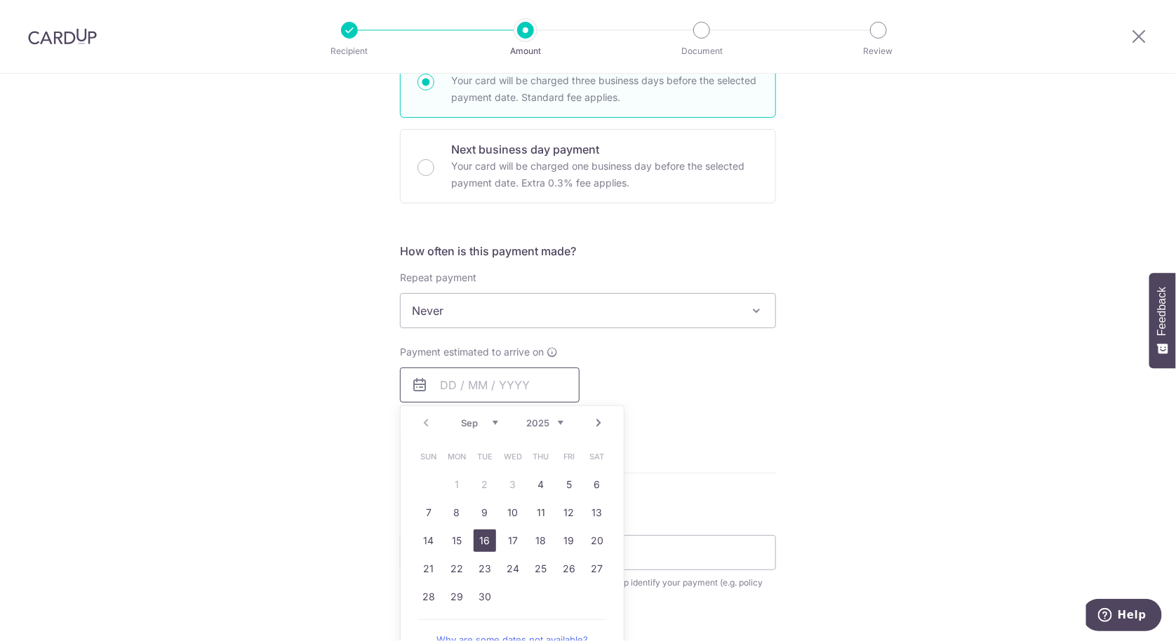
click at [475, 545] on link "16" at bounding box center [485, 541] width 22 height 22
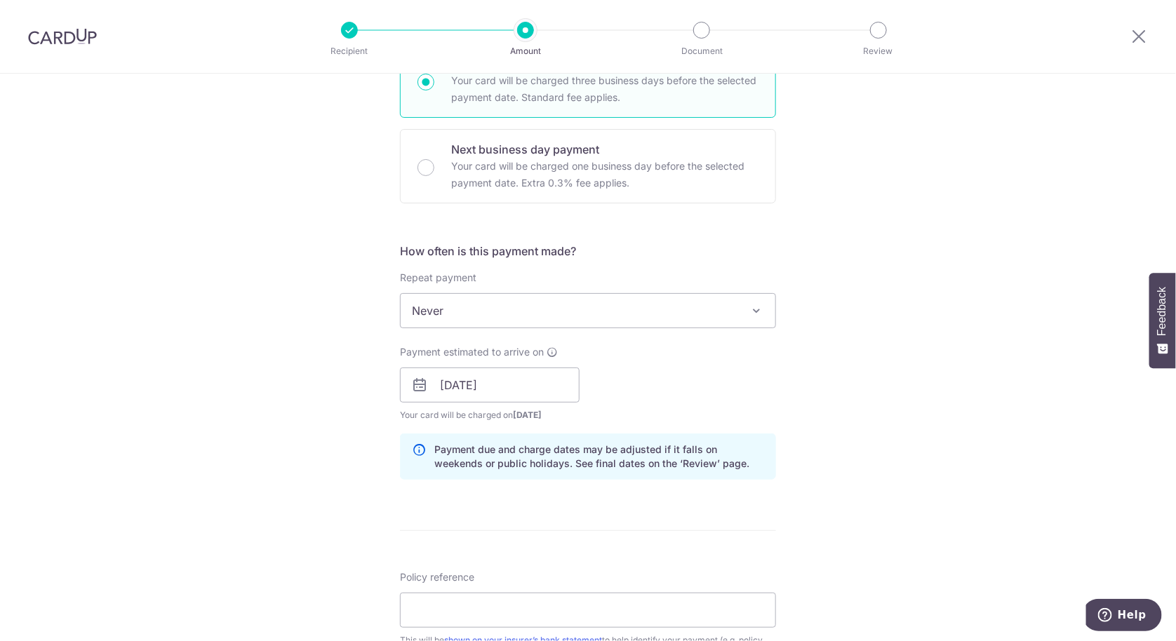
click at [609, 486] on div "How often is this payment made? Repeat payment Never Every week Every month Eve…" at bounding box center [588, 367] width 376 height 248
click at [481, 381] on input "[DATE]" at bounding box center [490, 385] width 180 height 35
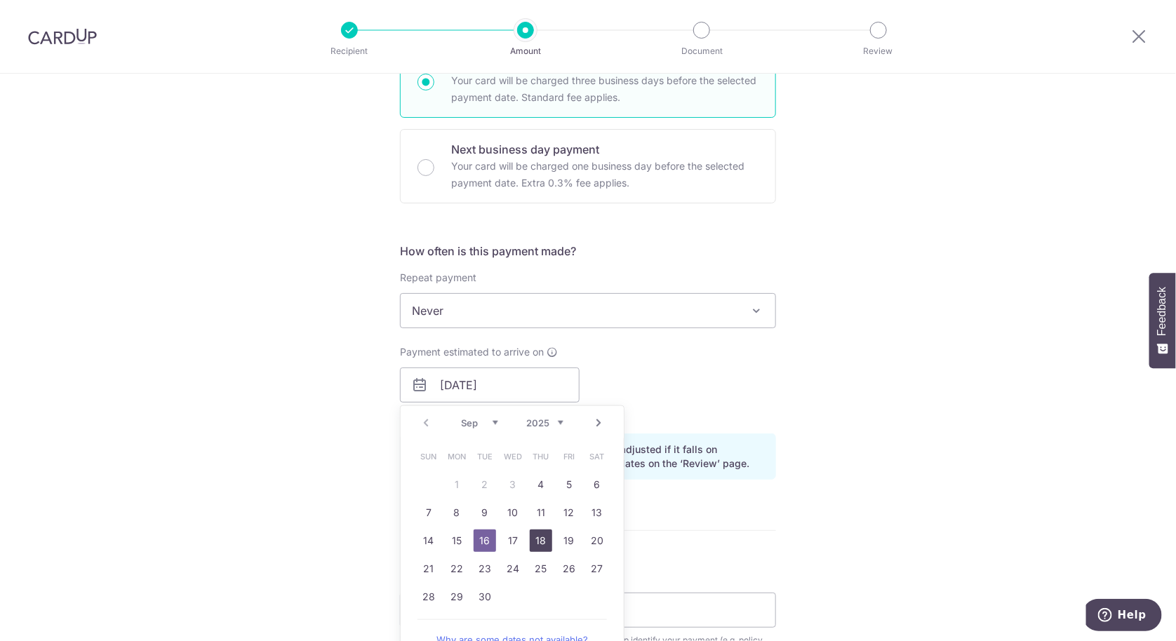
click at [538, 538] on link "18" at bounding box center [541, 541] width 22 height 22
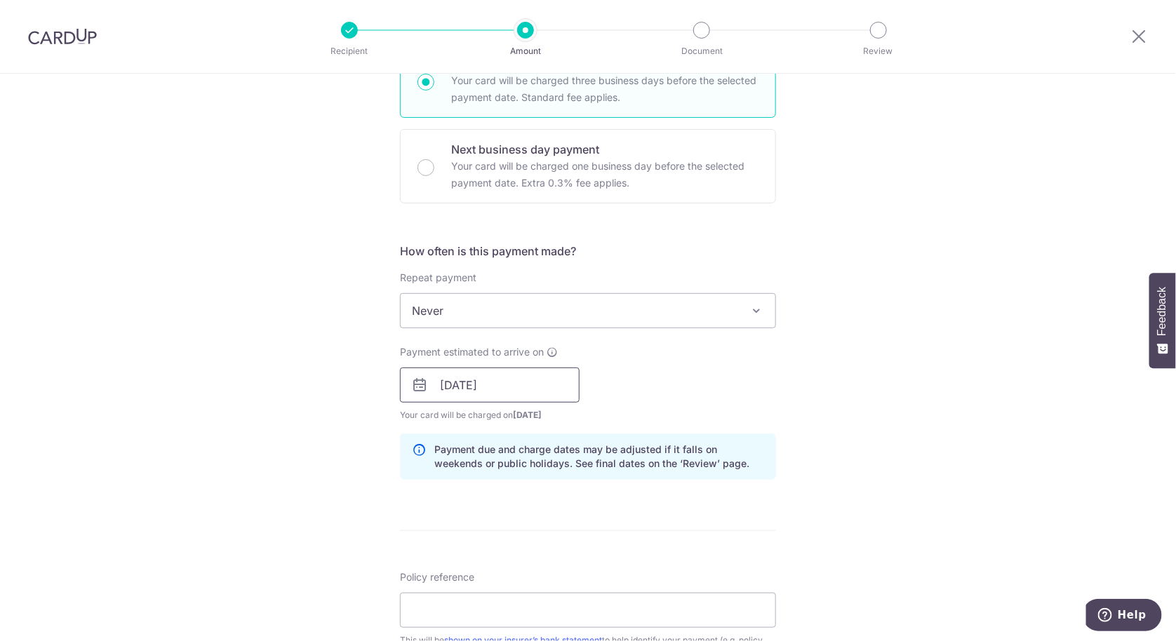
click at [490, 385] on input "18/09/2025" at bounding box center [490, 385] width 180 height 35
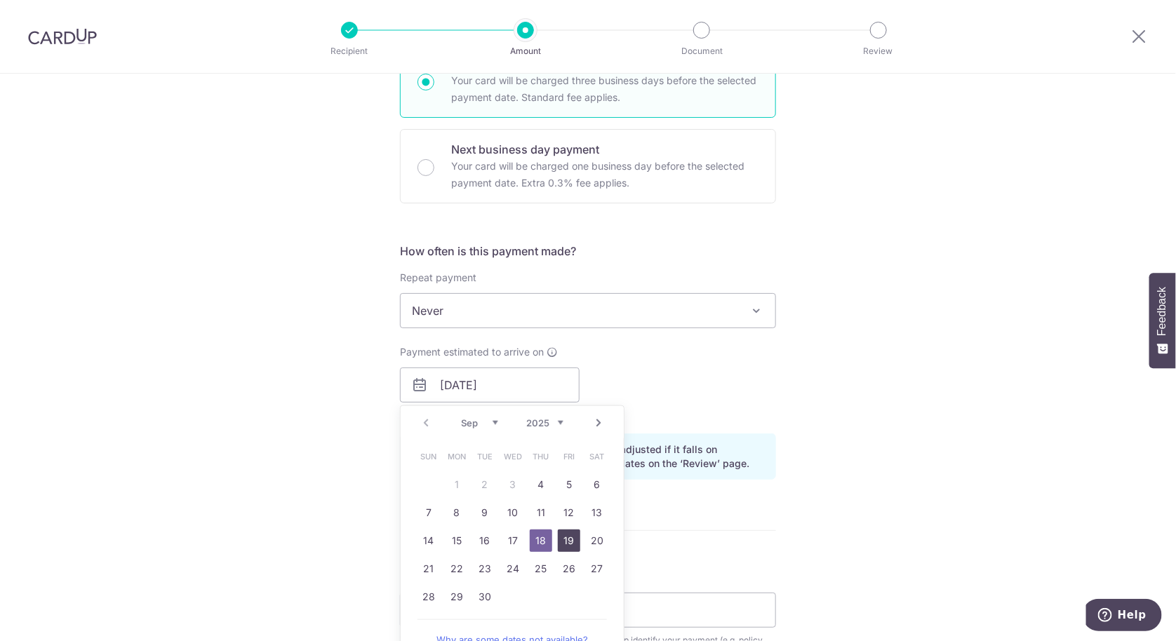
click at [566, 543] on link "19" at bounding box center [569, 541] width 22 height 22
type input "[DATE]"
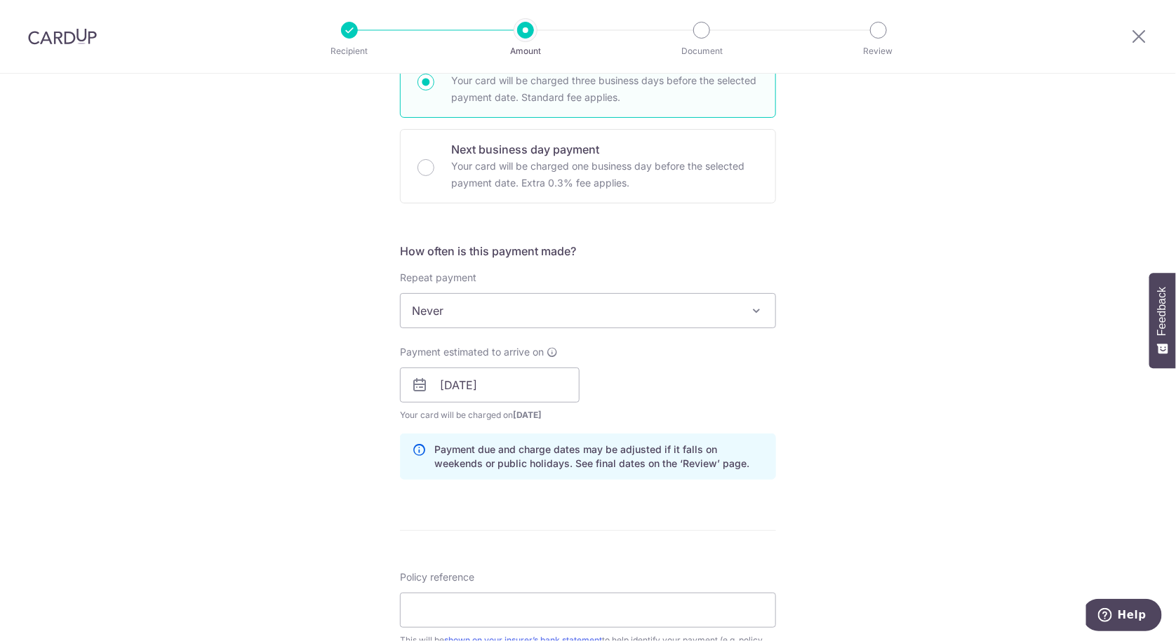
click at [668, 379] on div "Payment estimated to arrive on 19/09/2025 Prev Next Sep Oct Nov Dec 2025 2026 2…" at bounding box center [588, 383] width 393 height 77
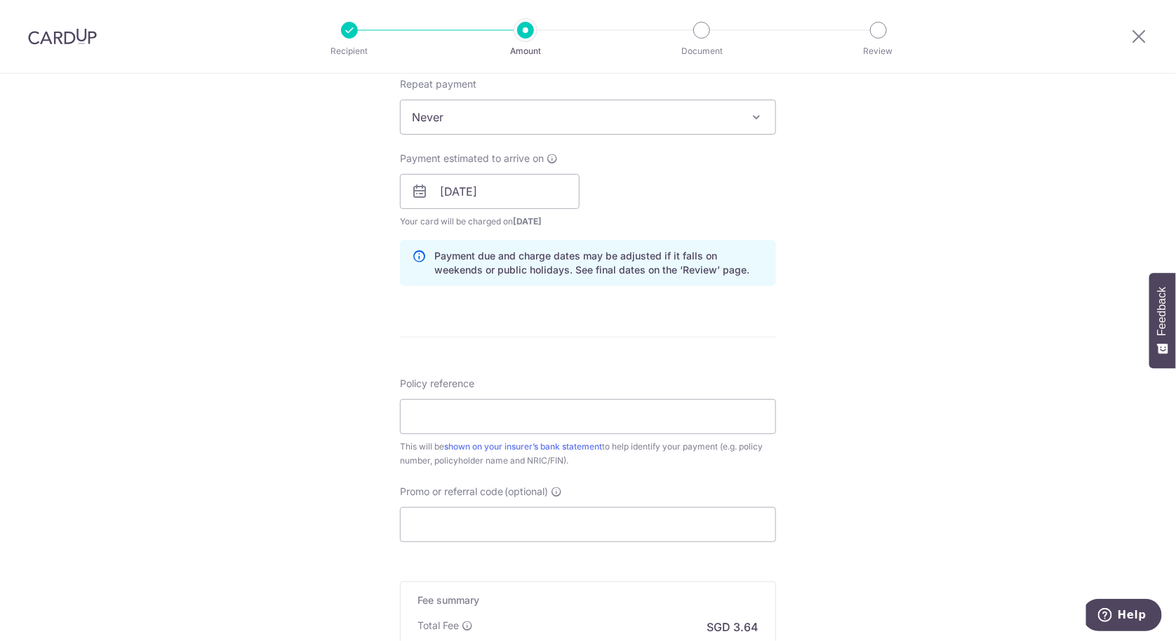
scroll to position [748, 0]
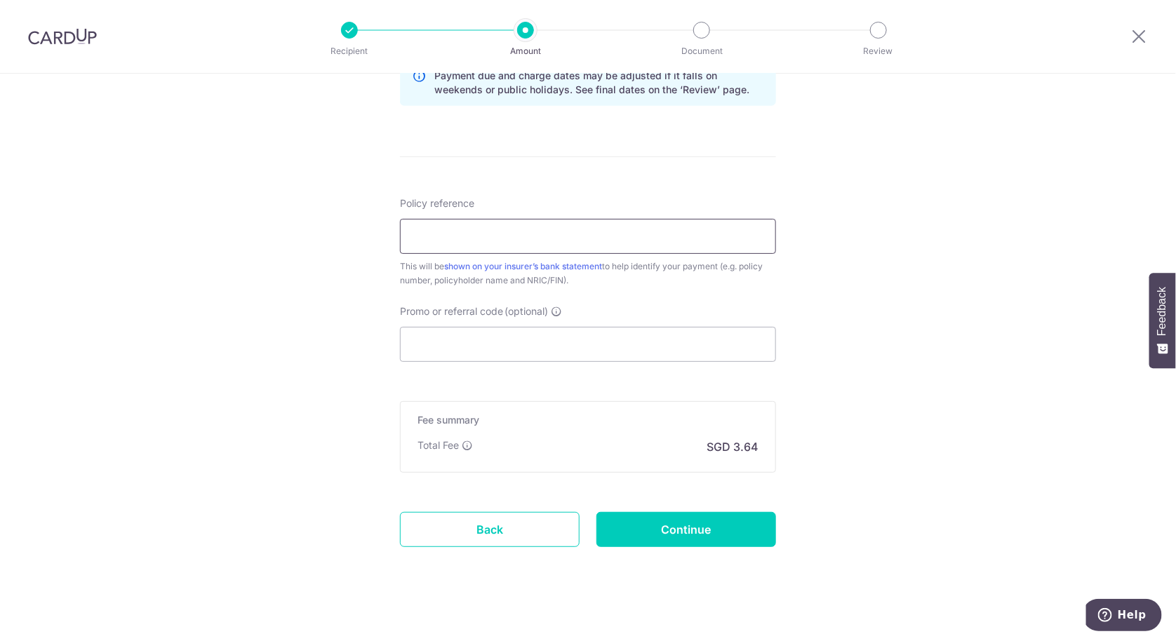
click at [607, 241] on input "Policy reference" at bounding box center [588, 236] width 376 height 35
type input "H242809276 [PERSON_NAME] Ning S9508284Z"
click at [538, 340] on input "Promo or referral code (optional)" at bounding box center [588, 344] width 376 height 35
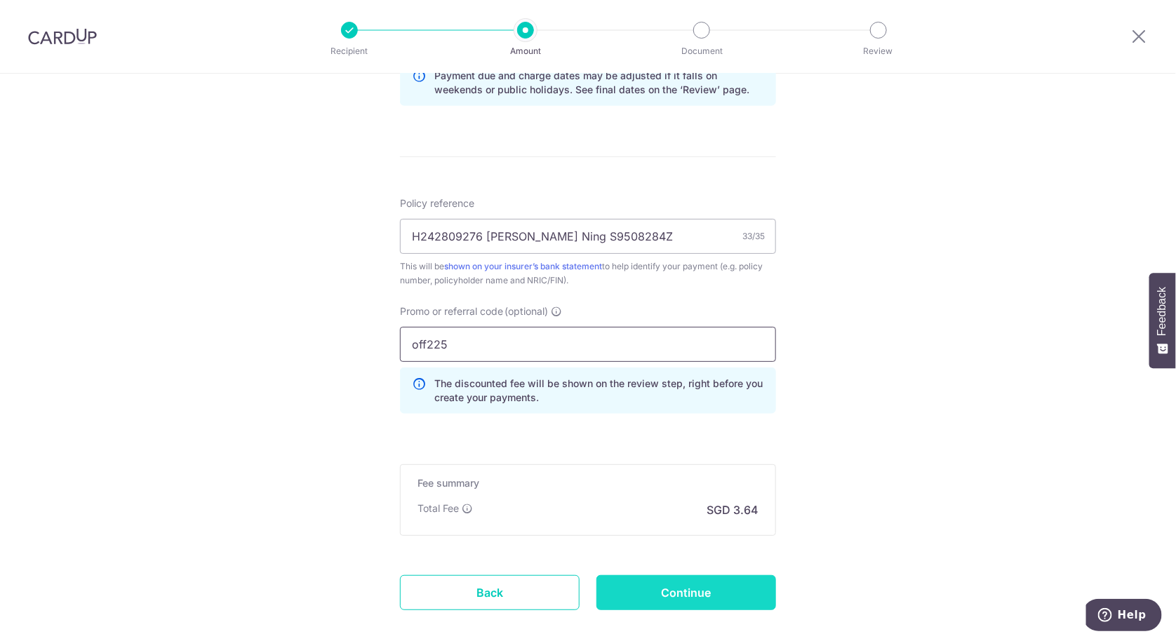
type input "off225"
click at [712, 594] on input "Continue" at bounding box center [687, 593] width 180 height 35
type input "Create Schedule"
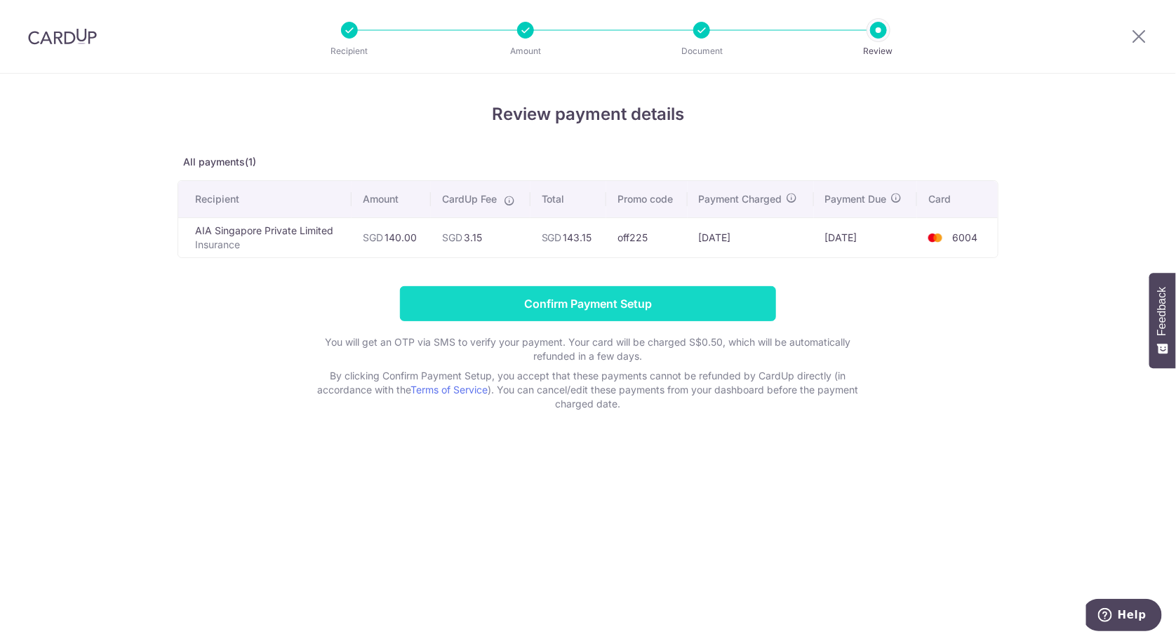
click at [711, 296] on input "Confirm Payment Setup" at bounding box center [588, 303] width 376 height 35
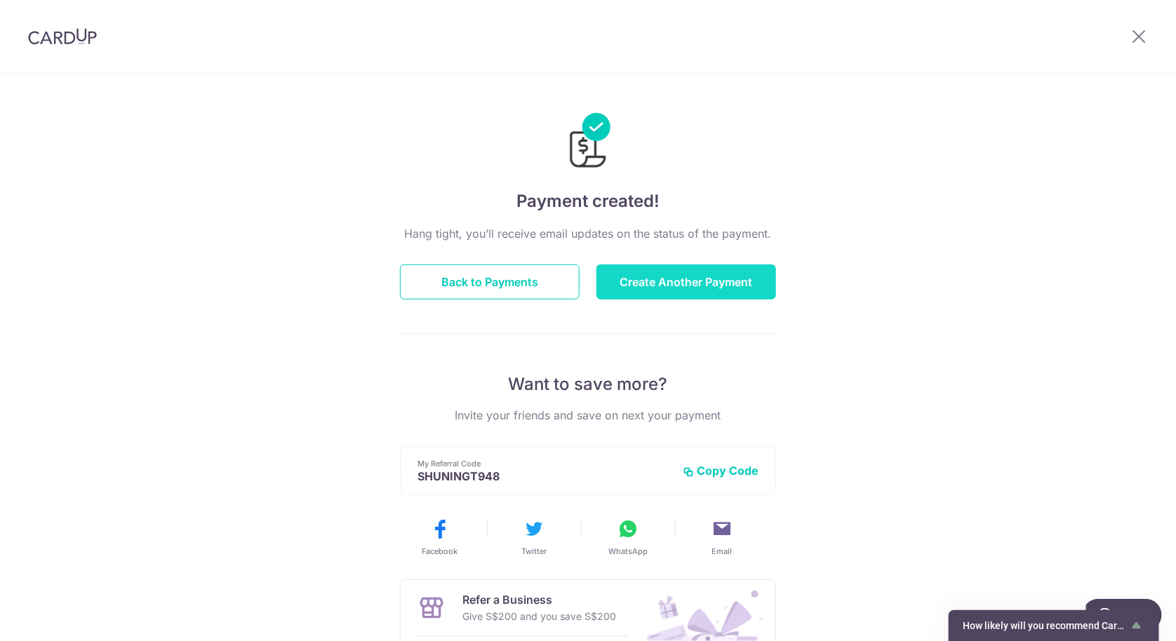
click at [734, 294] on button "Create Another Payment" at bounding box center [687, 282] width 180 height 35
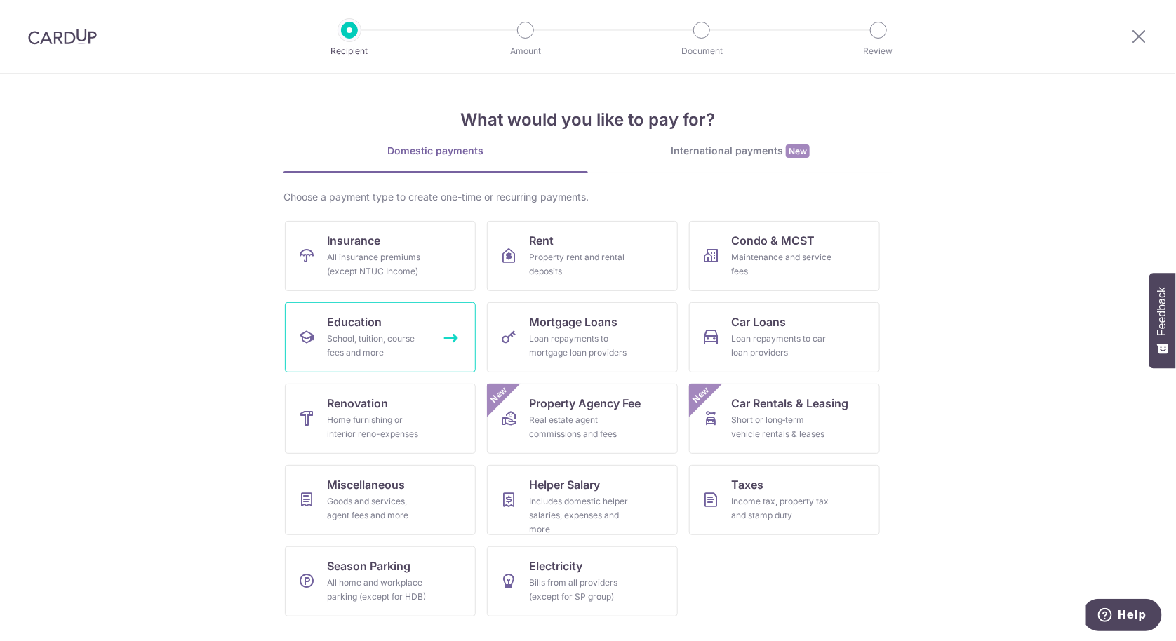
click at [399, 347] on div "School, tuition, course fees and more" at bounding box center [377, 346] width 101 height 28
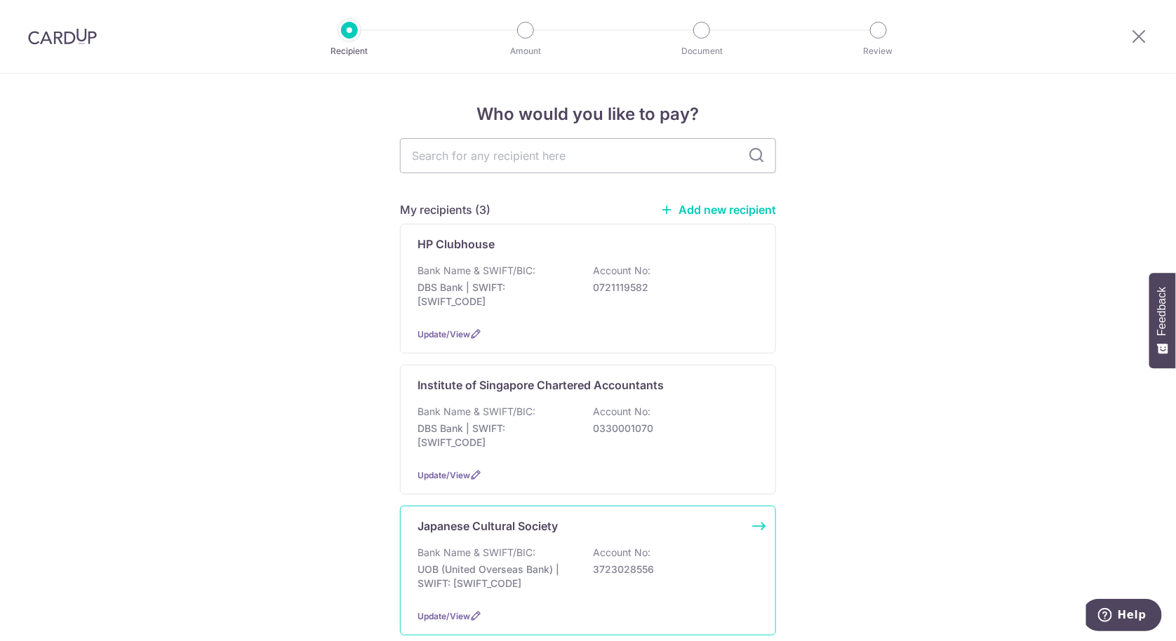
click at [606, 539] on div "Japanese Cultural Society Bank Name & SWIFT/BIC: UOB (United Overseas Bank) | S…" at bounding box center [588, 571] width 376 height 130
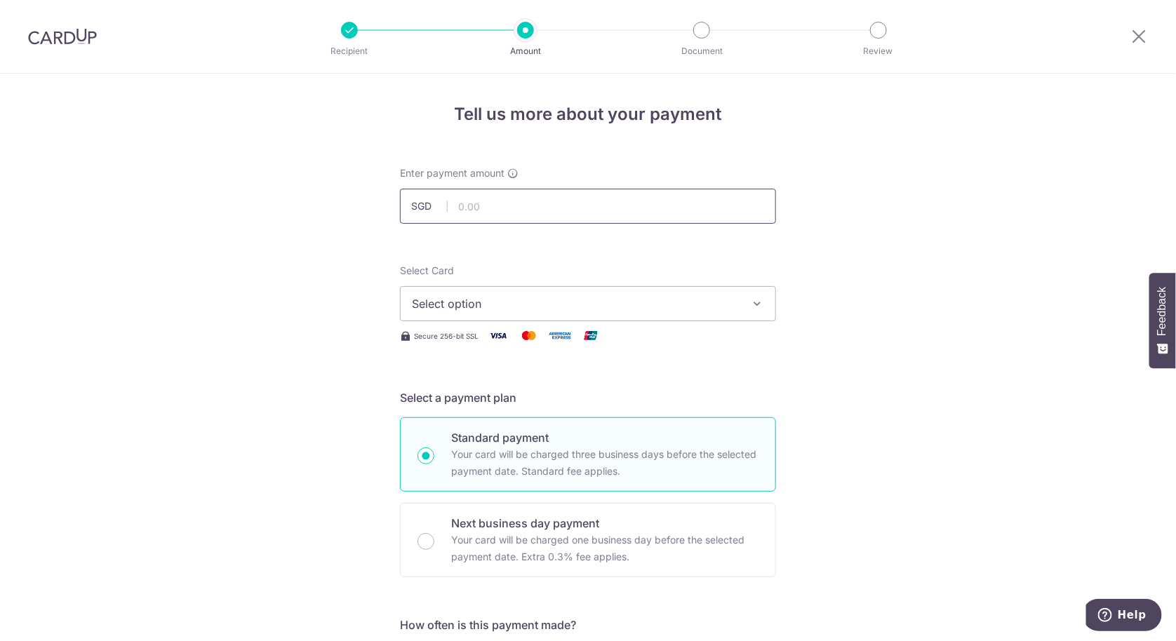
click at [656, 218] on input "text" at bounding box center [588, 206] width 376 height 35
type input "390.00"
click at [627, 297] on span "Select option" at bounding box center [575, 303] width 327 height 17
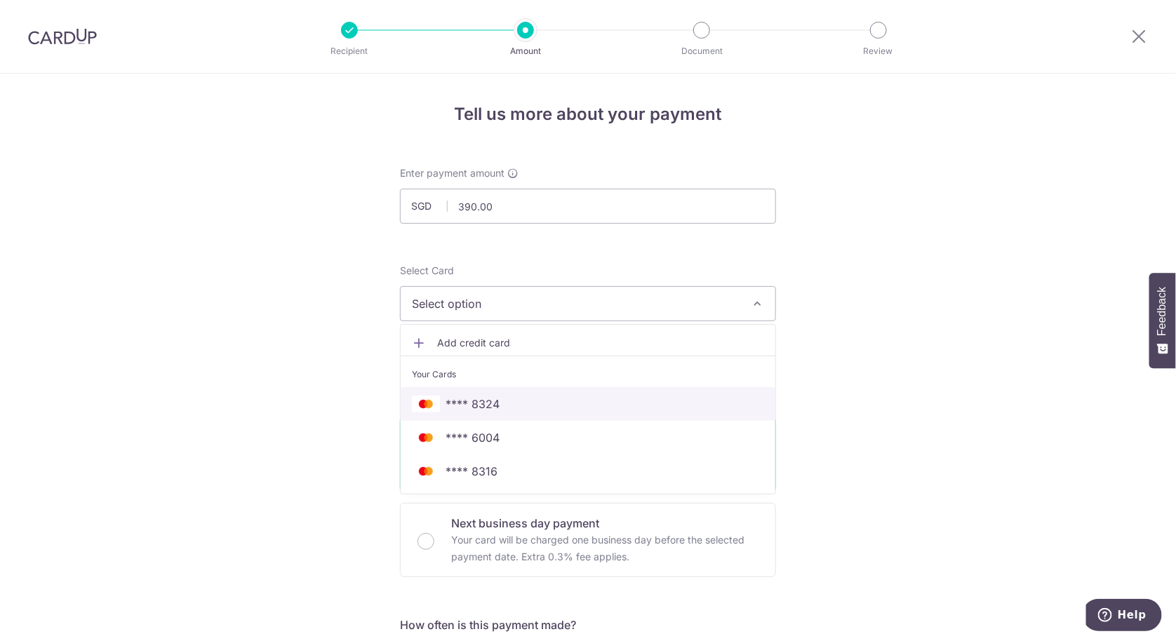
drag, startPoint x: 584, startPoint y: 418, endPoint x: 615, endPoint y: 305, distance: 117.1
click at [584, 418] on link "**** 8324" at bounding box center [588, 404] width 375 height 34
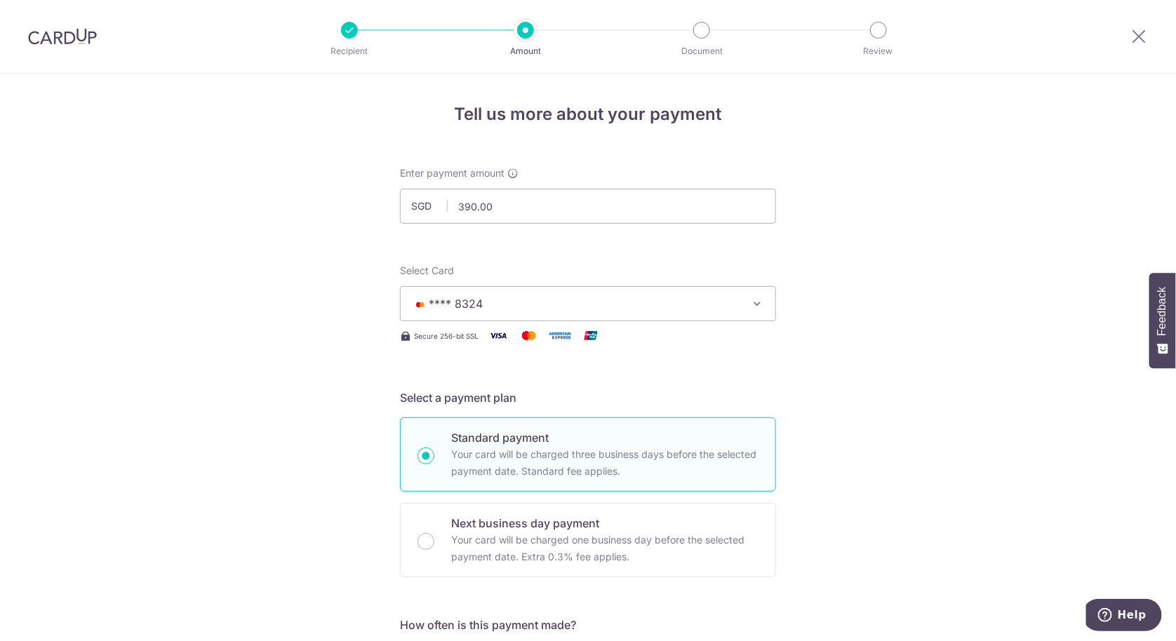
click at [615, 305] on span "**** 8324" at bounding box center [575, 303] width 327 height 17
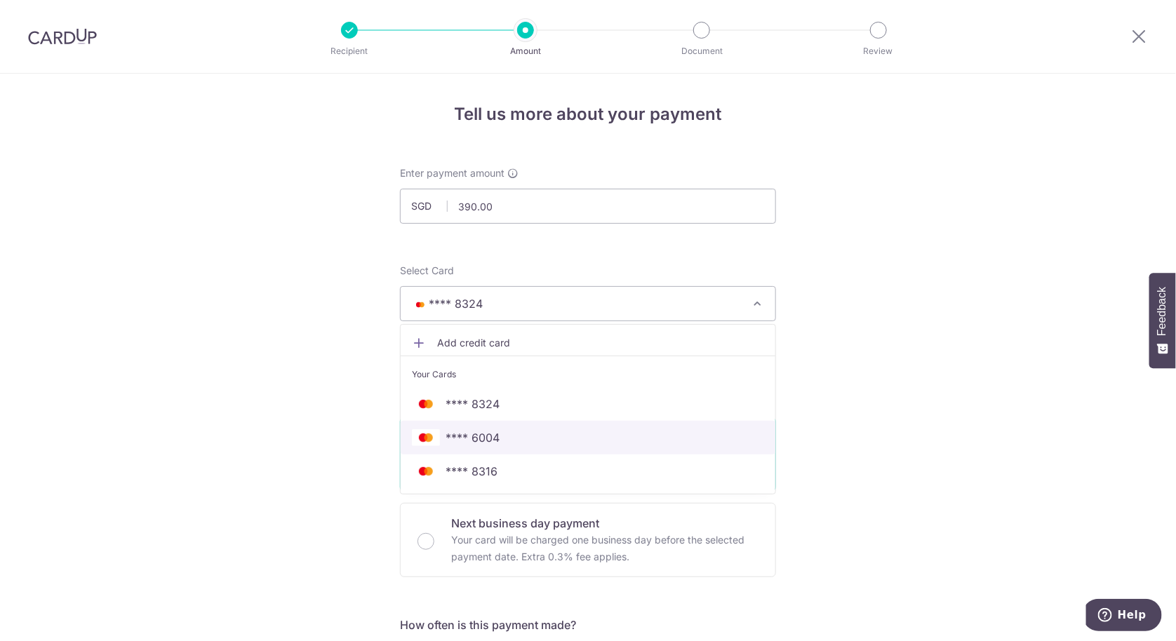
click at [569, 437] on span "**** 6004" at bounding box center [588, 438] width 352 height 17
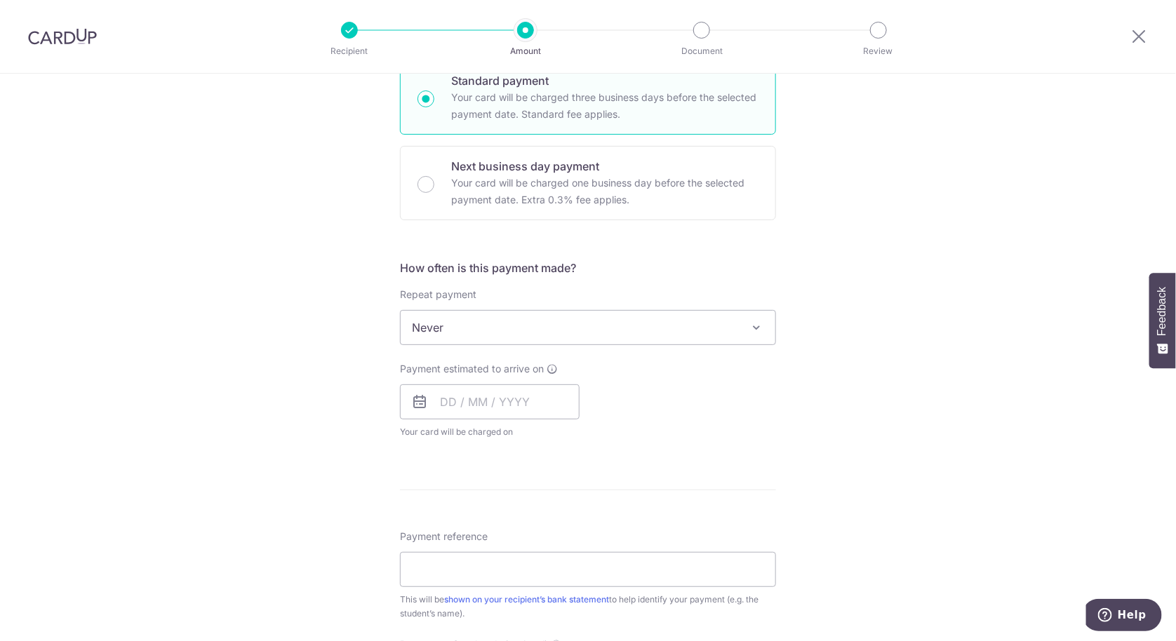
scroll to position [374, 0]
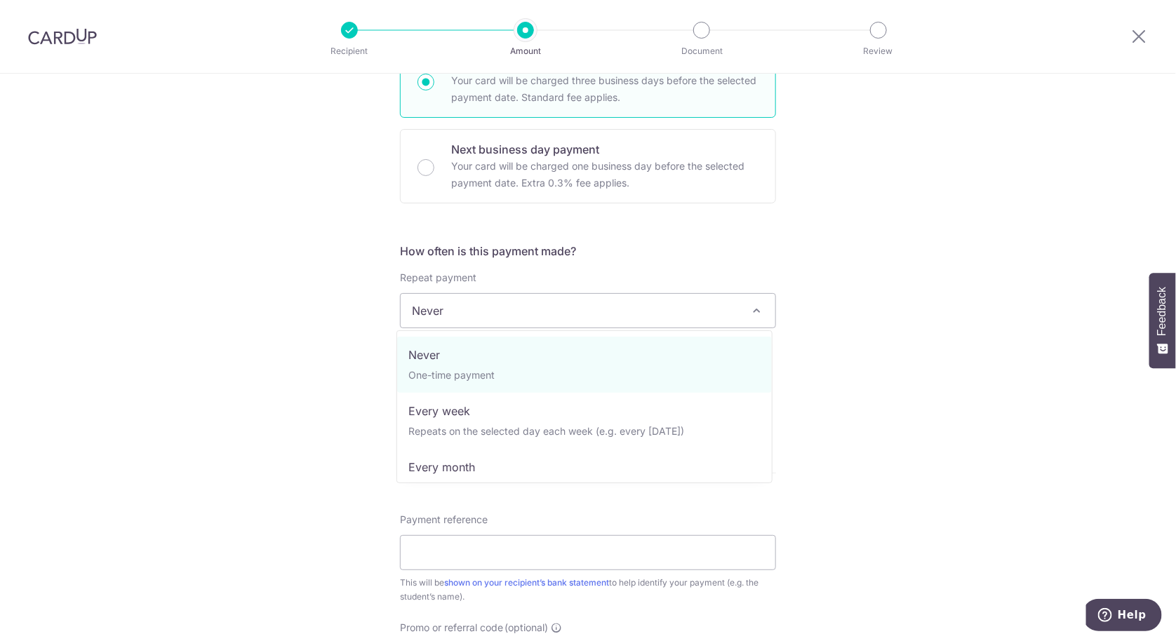
click at [665, 309] on span "Never" at bounding box center [588, 311] width 375 height 34
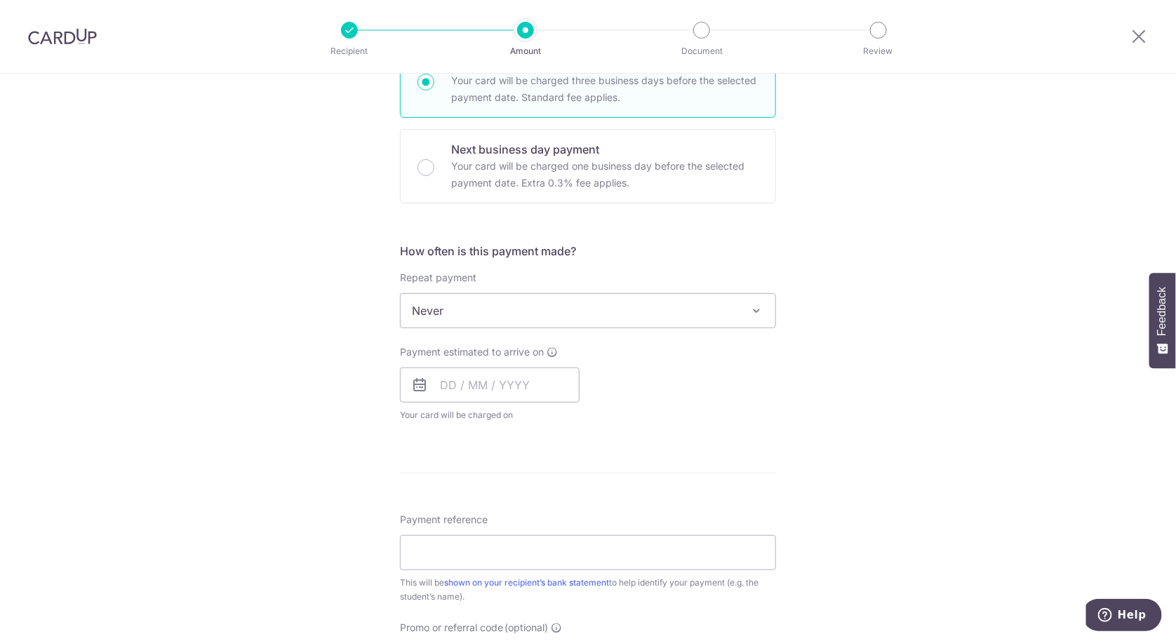
click at [883, 328] on div "Tell us more about your payment Enter payment amount SGD 390.00 390.00 Select C…" at bounding box center [588, 335] width 1176 height 1270
click at [493, 386] on input "text" at bounding box center [490, 385] width 180 height 35
click at [719, 361] on div "Payment estimated to arrive on Prev Next Sep Oct Nov Dec 2025 2026 2027 2028 20…" at bounding box center [588, 383] width 393 height 77
click at [446, 384] on input "text" at bounding box center [490, 385] width 180 height 35
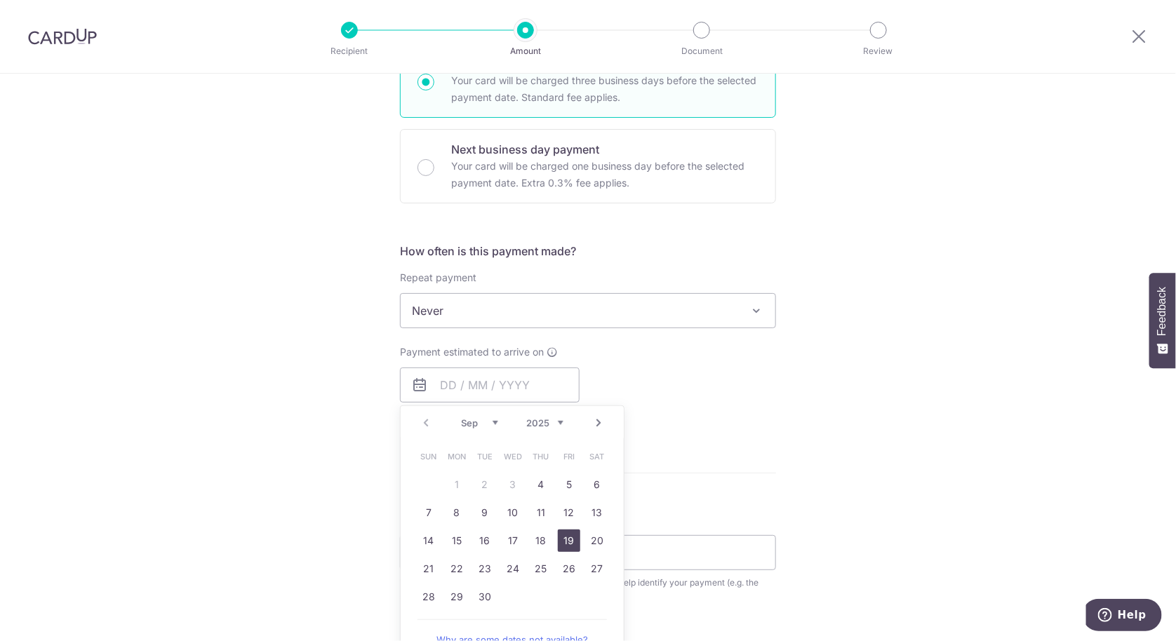
click at [572, 543] on link "19" at bounding box center [569, 541] width 22 height 22
type input "[DATE]"
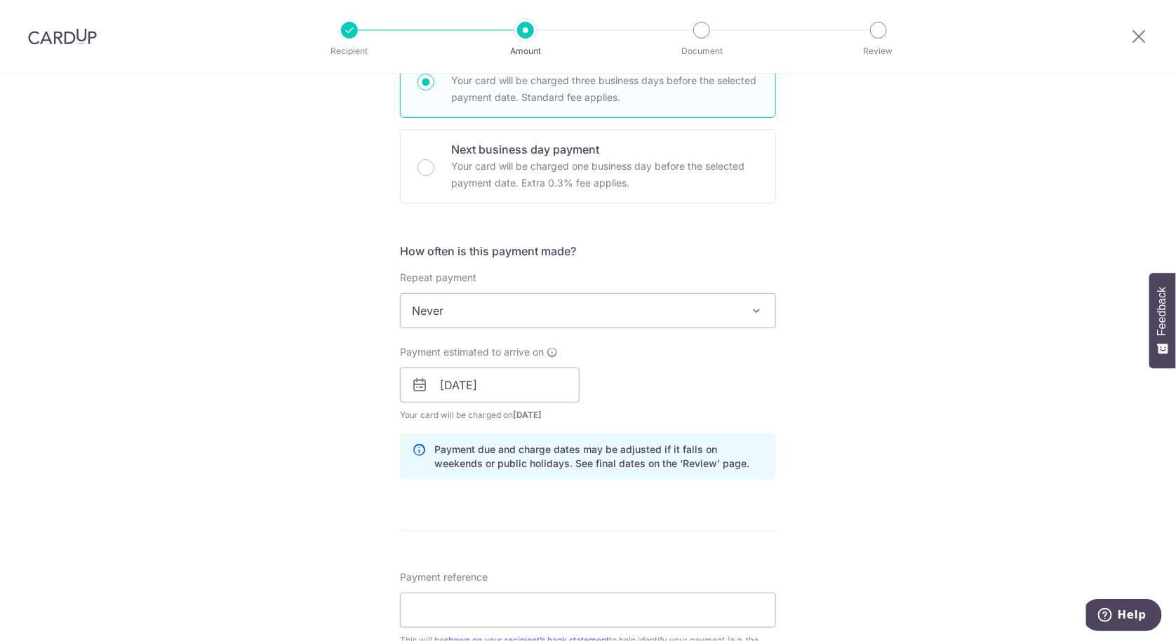
click at [745, 405] on div "Payment estimated to arrive on 19/09/2025 Prev Next Sep Oct Nov Dec 2025 2026 2…" at bounding box center [588, 383] width 393 height 77
click at [561, 394] on input "[DATE]" at bounding box center [490, 385] width 180 height 35
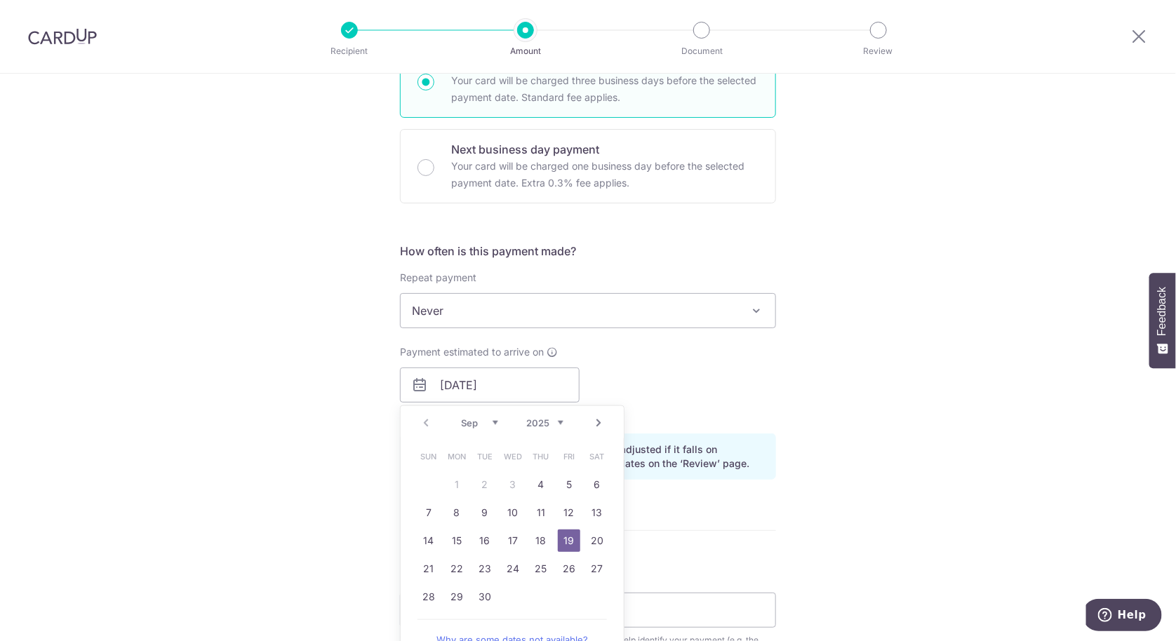
click at [708, 399] on div "Payment estimated to arrive on 19/09/2025 Prev Next Sep Oct Nov Dec 2025 2026 2…" at bounding box center [588, 383] width 393 height 77
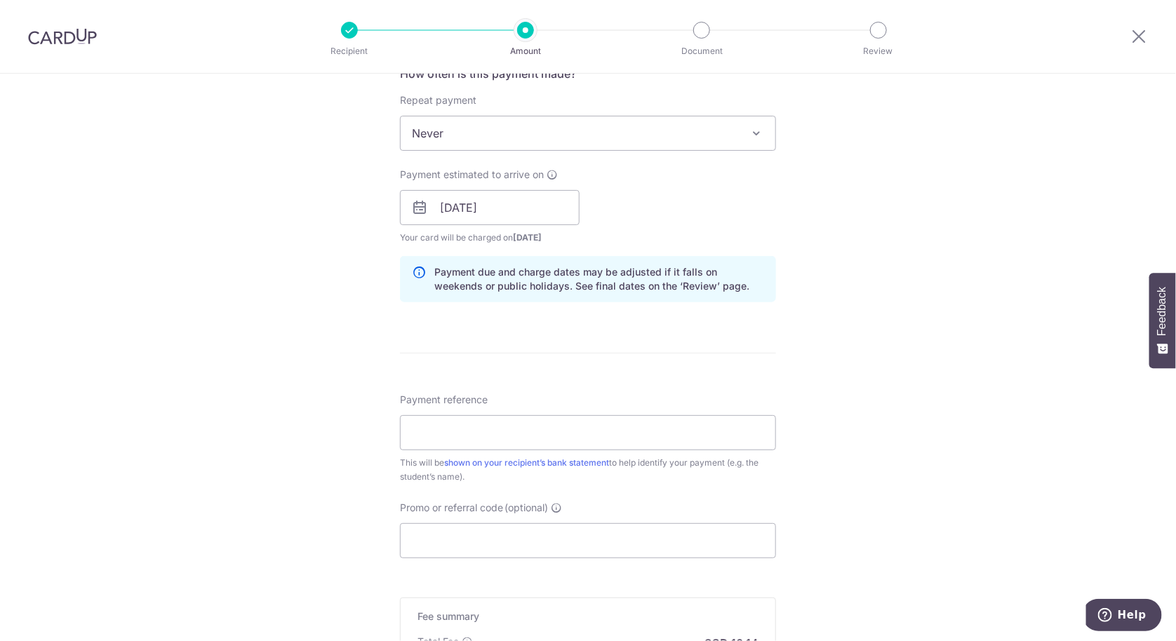
scroll to position [561, 0]
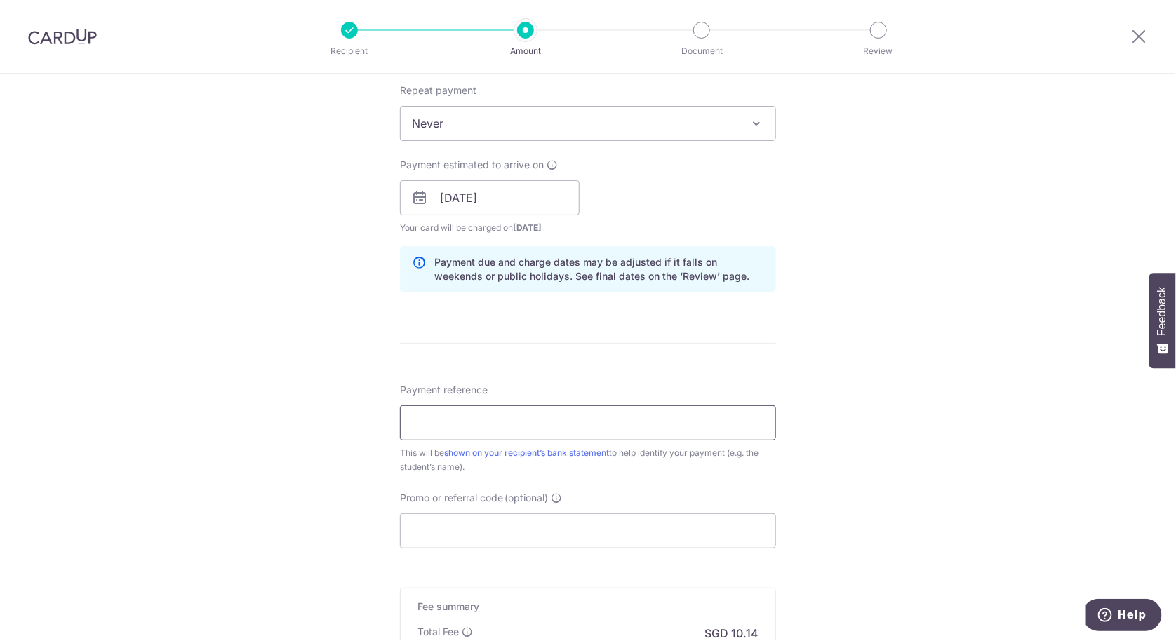
click at [657, 415] on input "Payment reference" at bounding box center [588, 423] width 376 height 35
type input "[PERSON_NAME] 284Z TP1-1"
click at [613, 536] on input "Promo or referral code (optional)" at bounding box center [588, 531] width 376 height 35
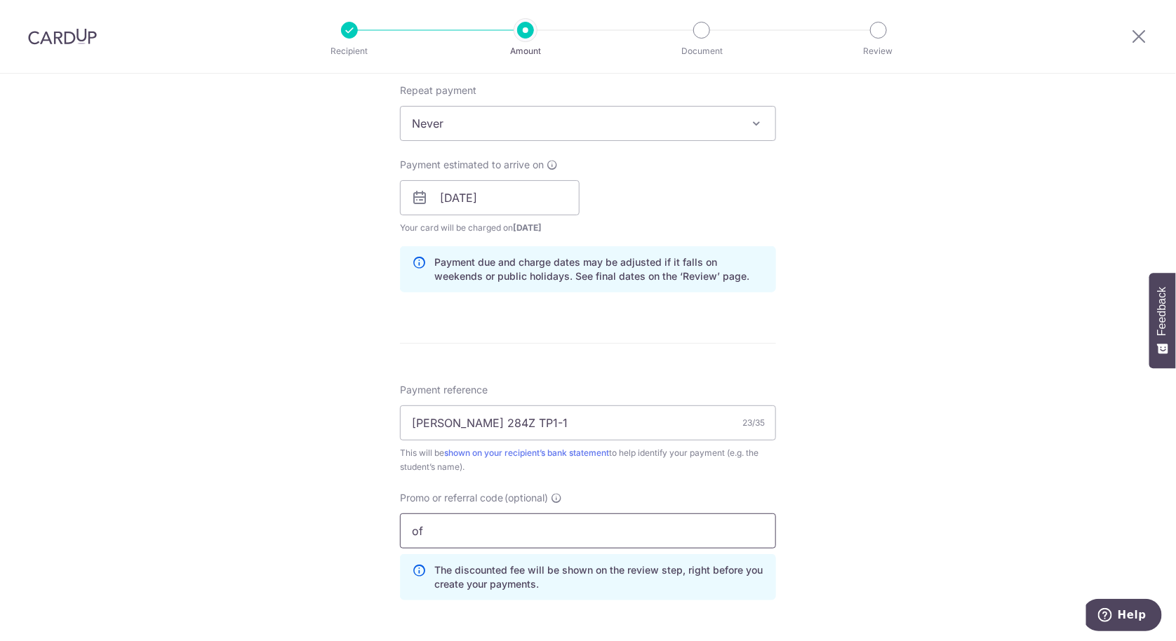
type input "o"
type input "g"
type input "off225"
click at [769, 470] on div "This will be shown on your recipient’s bank statement to help identify your pay…" at bounding box center [588, 460] width 376 height 28
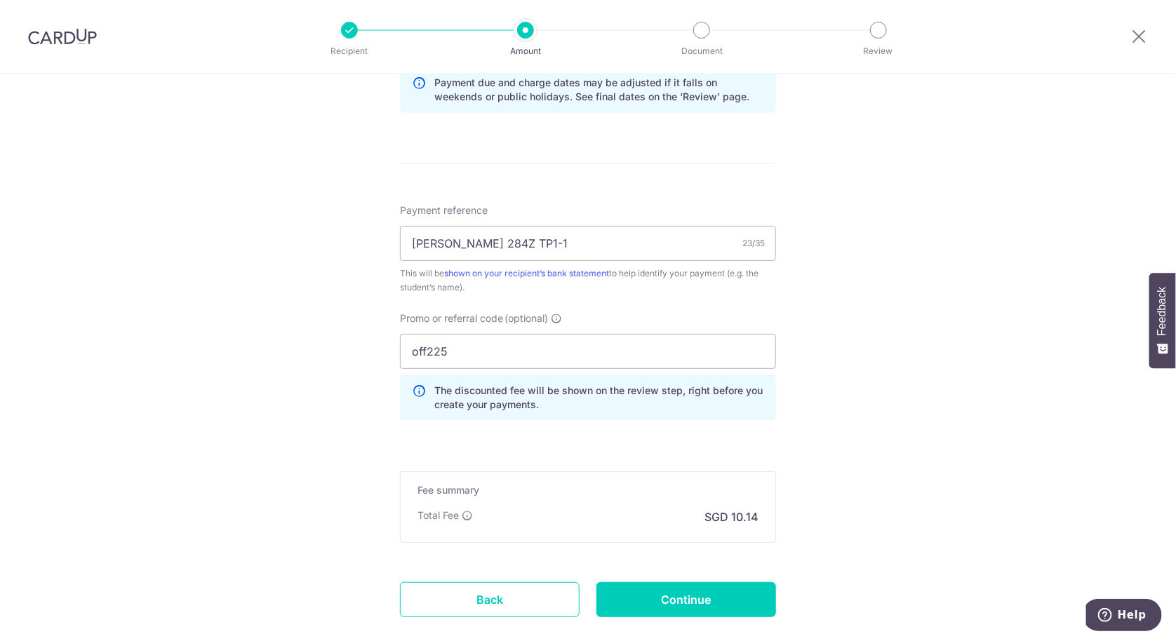
scroll to position [820, 0]
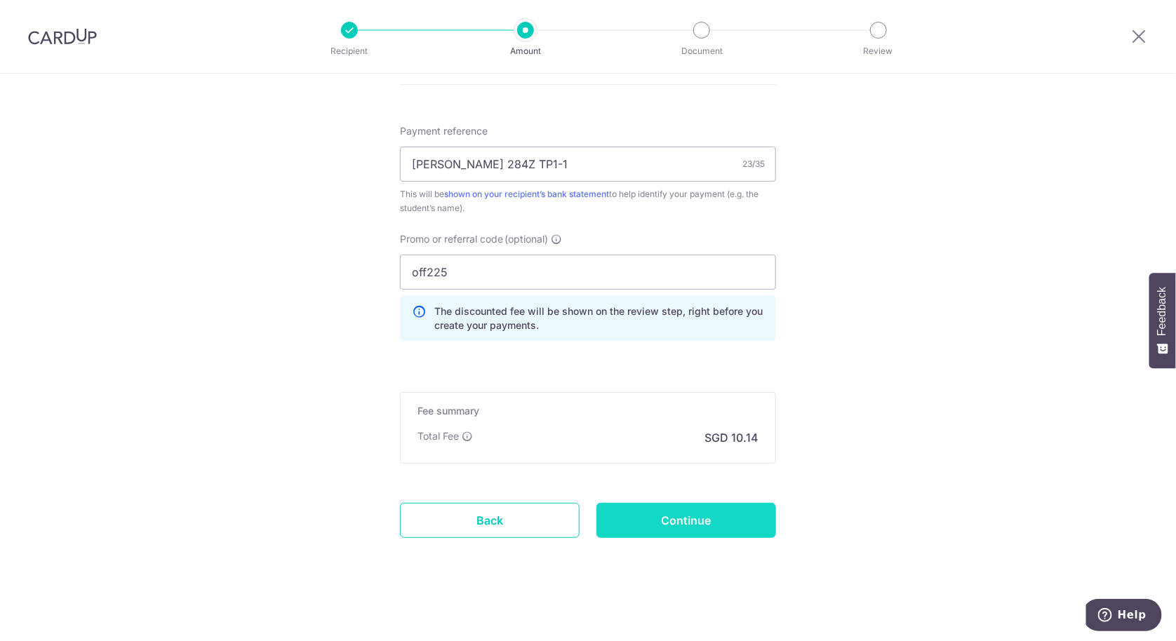
click at [682, 519] on input "Continue" at bounding box center [687, 520] width 180 height 35
type input "Create Schedule"
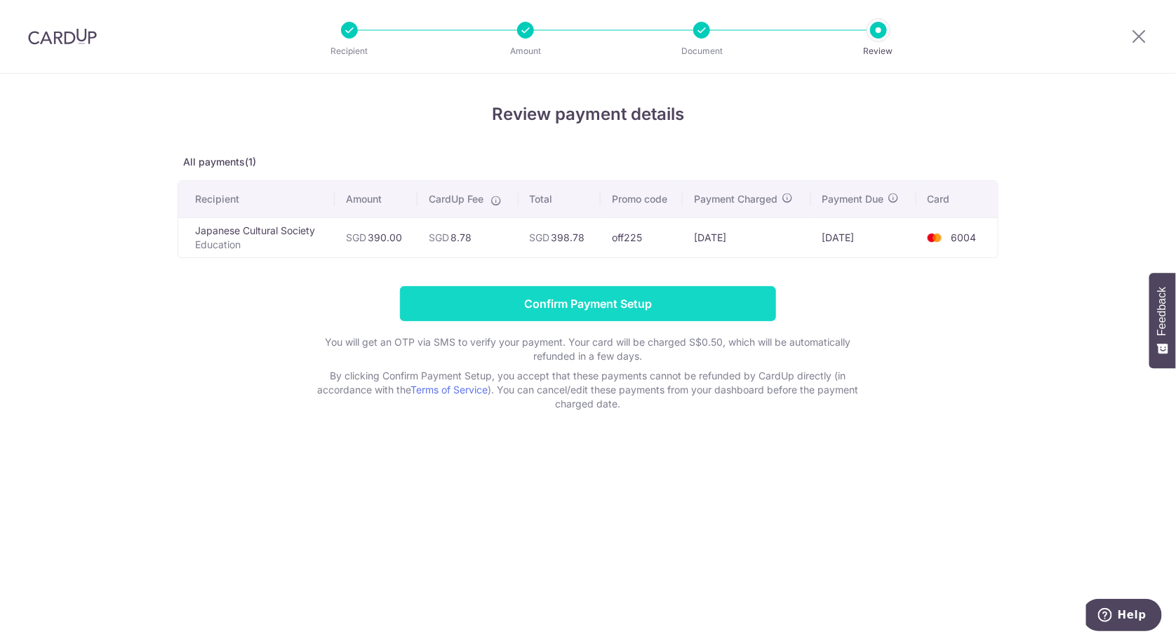
click at [661, 316] on input "Confirm Payment Setup" at bounding box center [588, 303] width 376 height 35
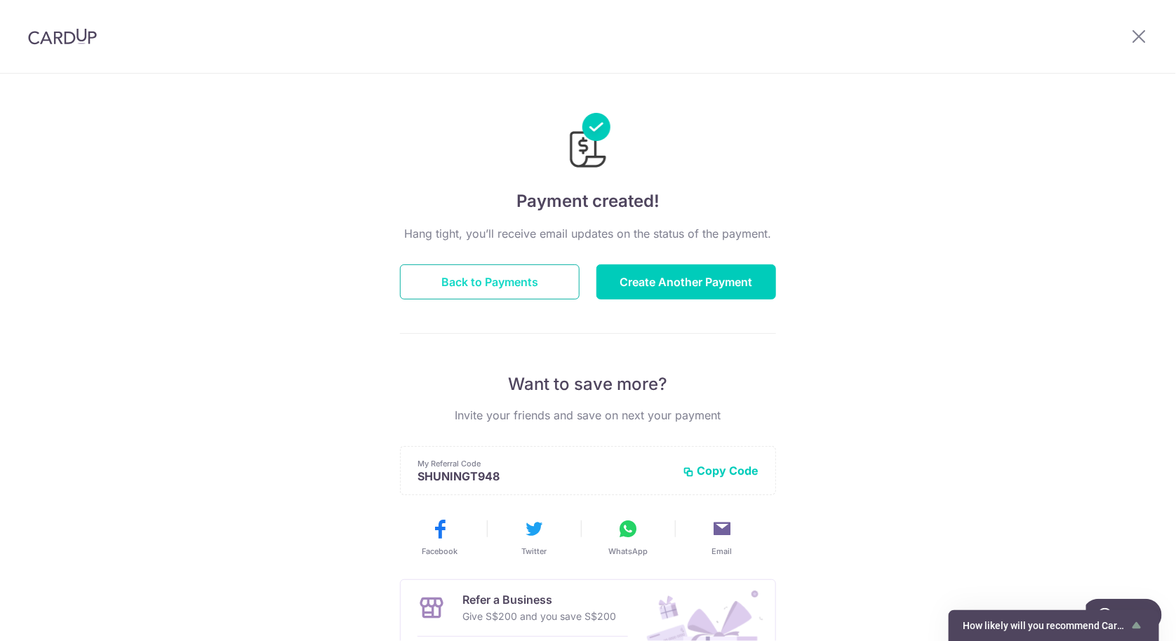
click at [496, 268] on button "Back to Payments" at bounding box center [490, 282] width 180 height 35
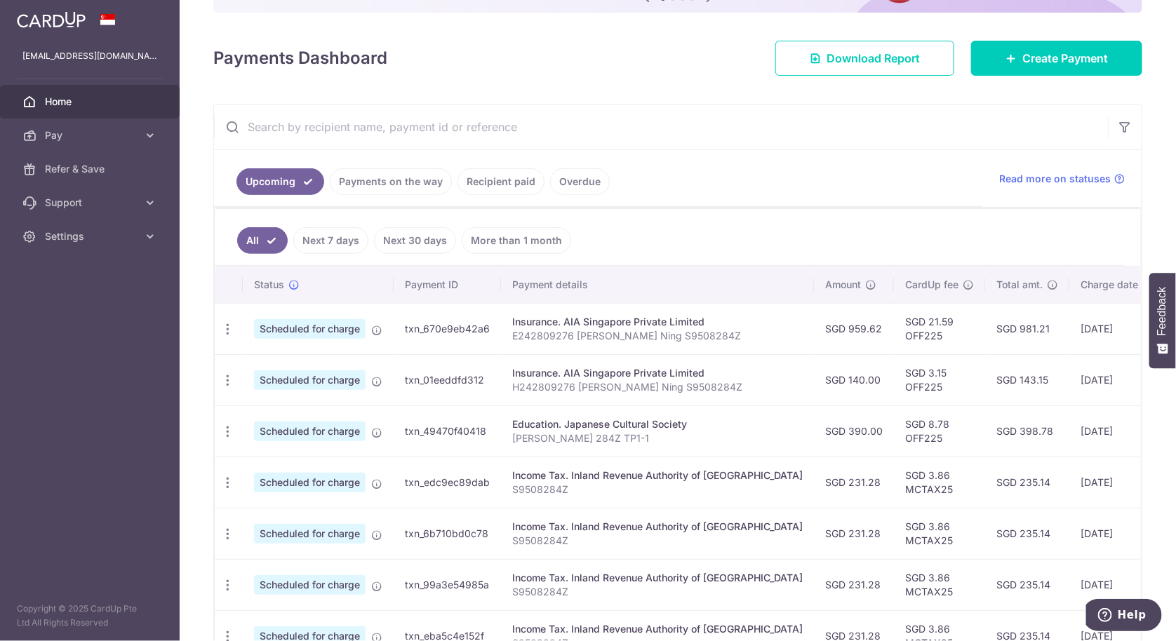
scroll to position [187, 0]
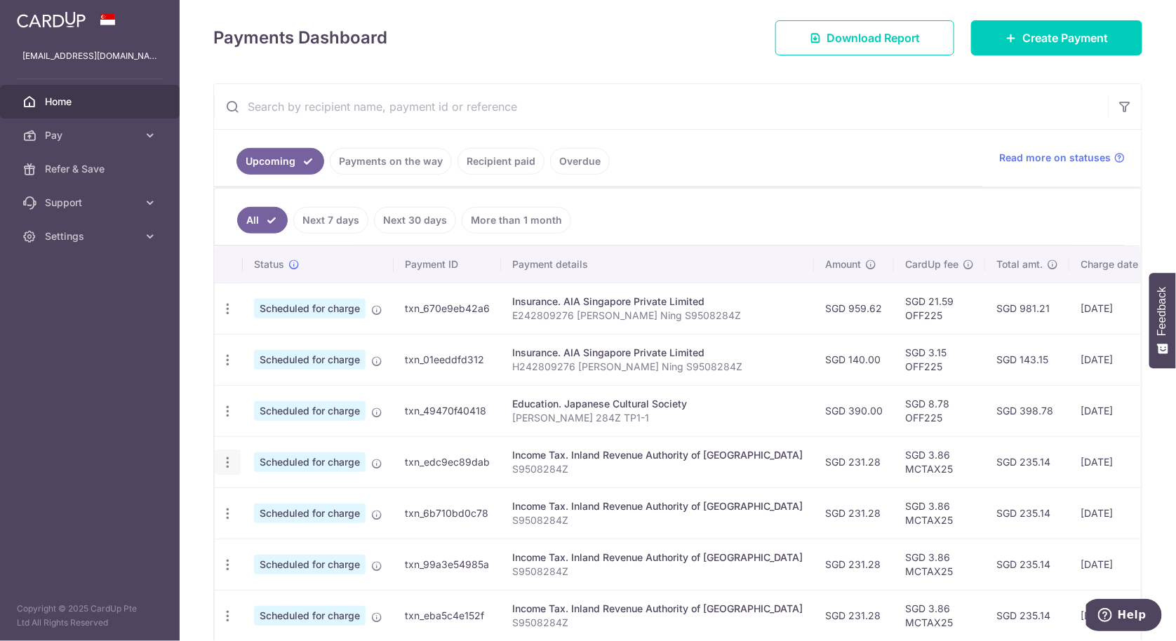
click at [231, 317] on icon "button" at bounding box center [227, 309] width 15 height 15
click at [266, 500] on span "Update payment" at bounding box center [302, 501] width 95 height 17
radio input "true"
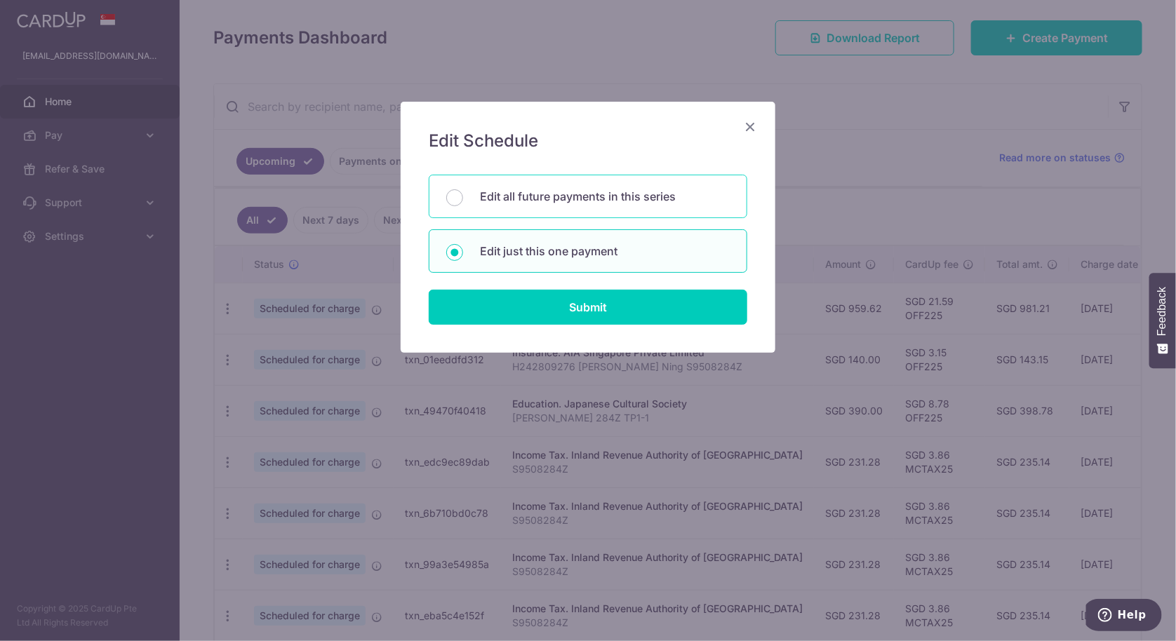
click at [640, 202] on p "Edit all future payments in this series" at bounding box center [605, 196] width 250 height 17
click at [463, 202] on input "Edit all future payments in this series" at bounding box center [454, 197] width 17 height 17
radio input "true"
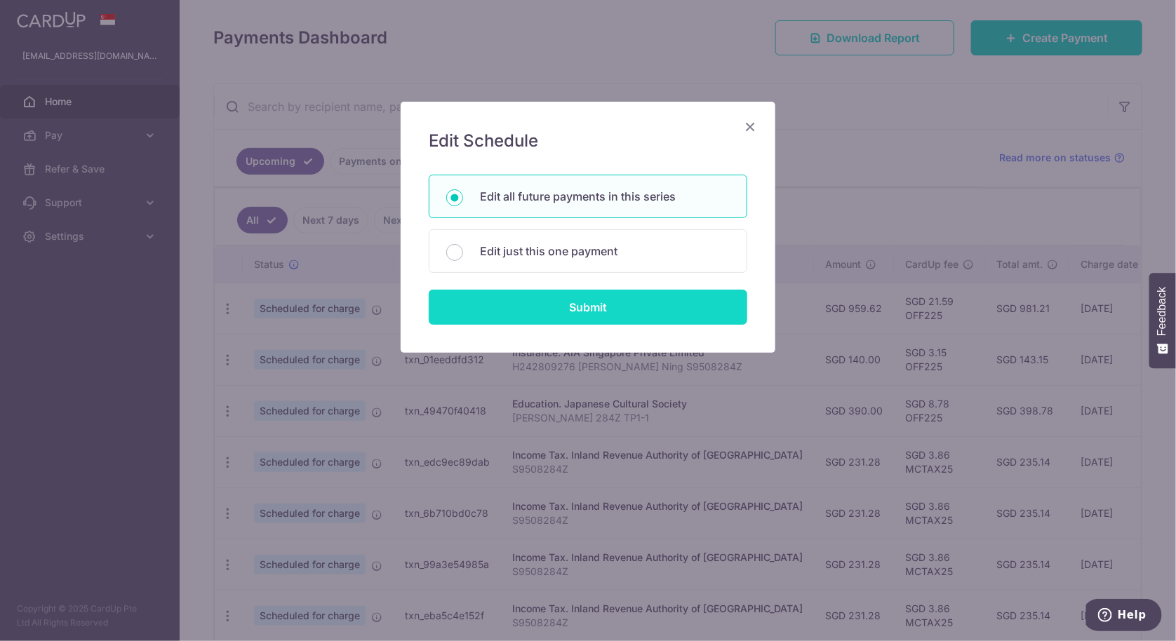
click at [635, 307] on input "Submit" at bounding box center [588, 307] width 319 height 35
radio input "true"
type input "231.28"
type input "S9508284Z"
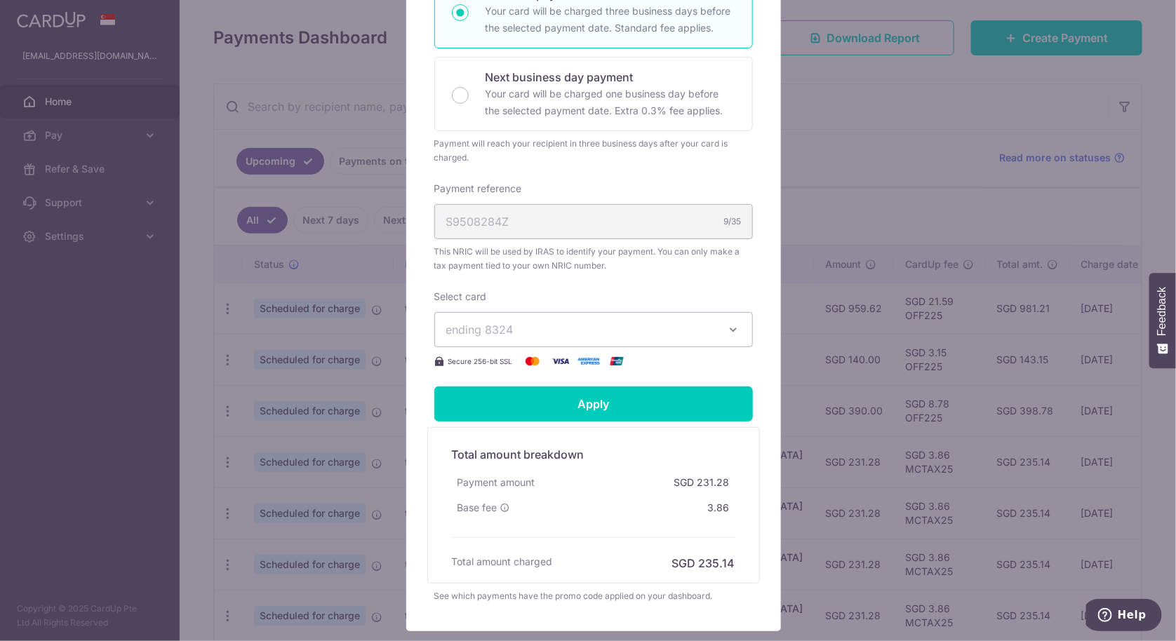
scroll to position [374, 0]
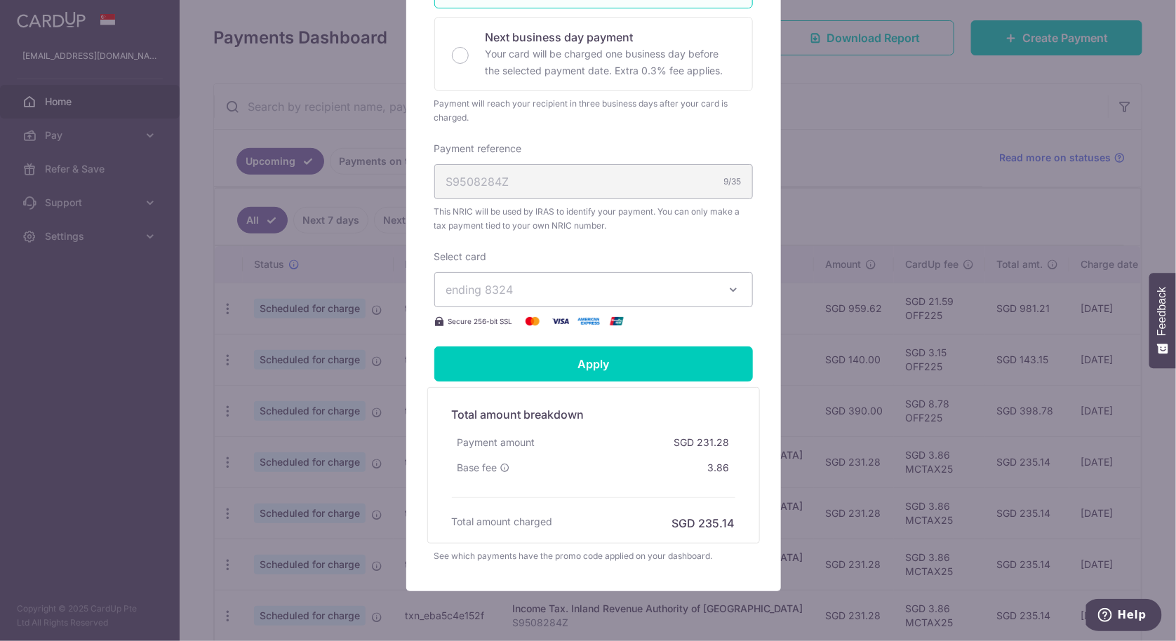
click at [712, 289] on button "ending 8324" at bounding box center [593, 289] width 319 height 35
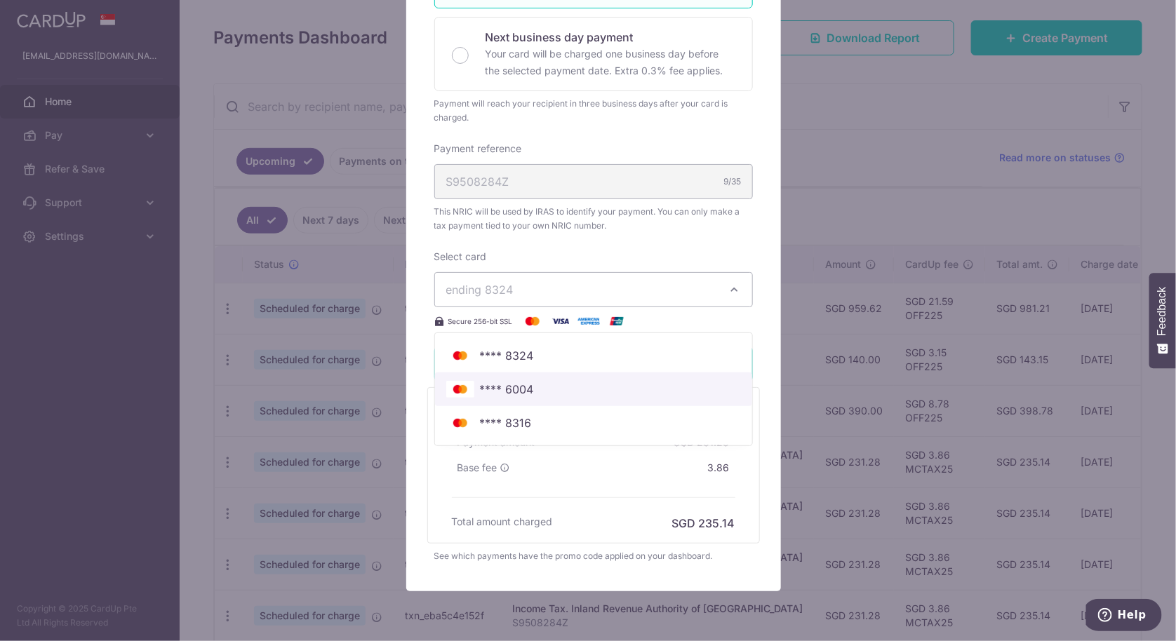
click at [644, 401] on link "**** 6004" at bounding box center [593, 390] width 317 height 34
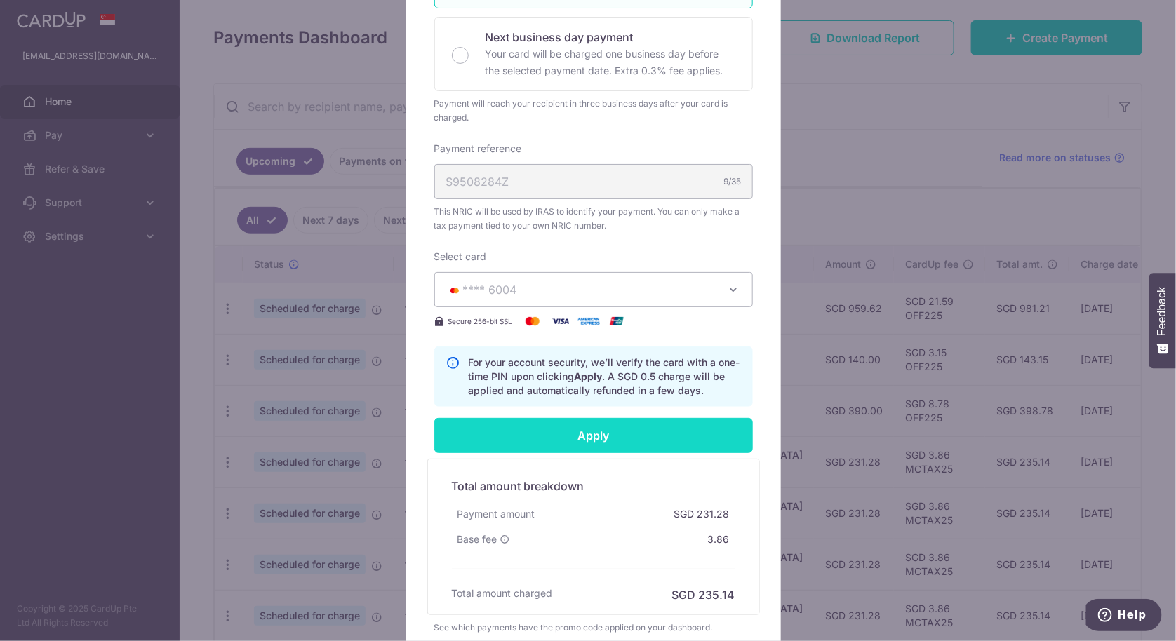
click at [630, 430] on input "Apply" at bounding box center [593, 435] width 319 height 35
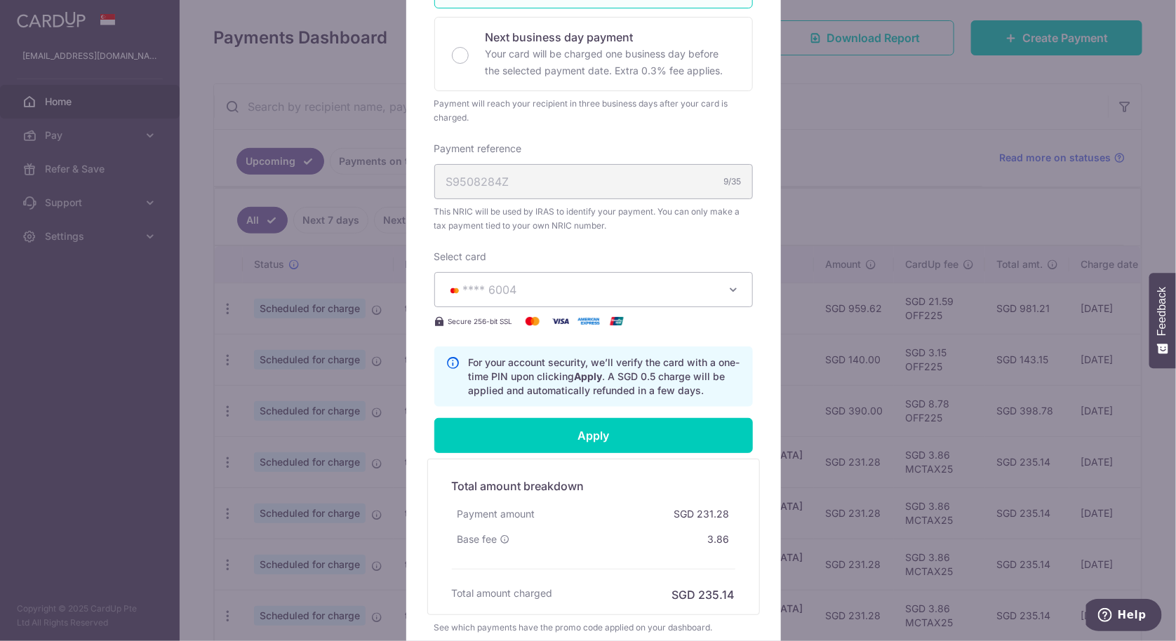
type input "Successfully Applied"
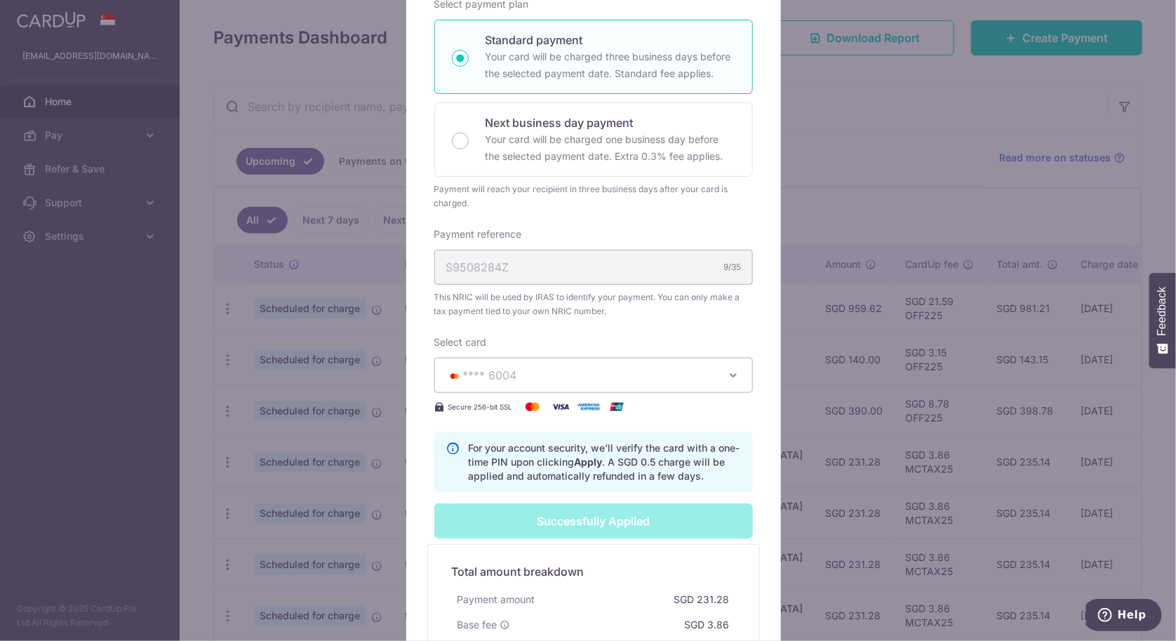
scroll to position [0, 0]
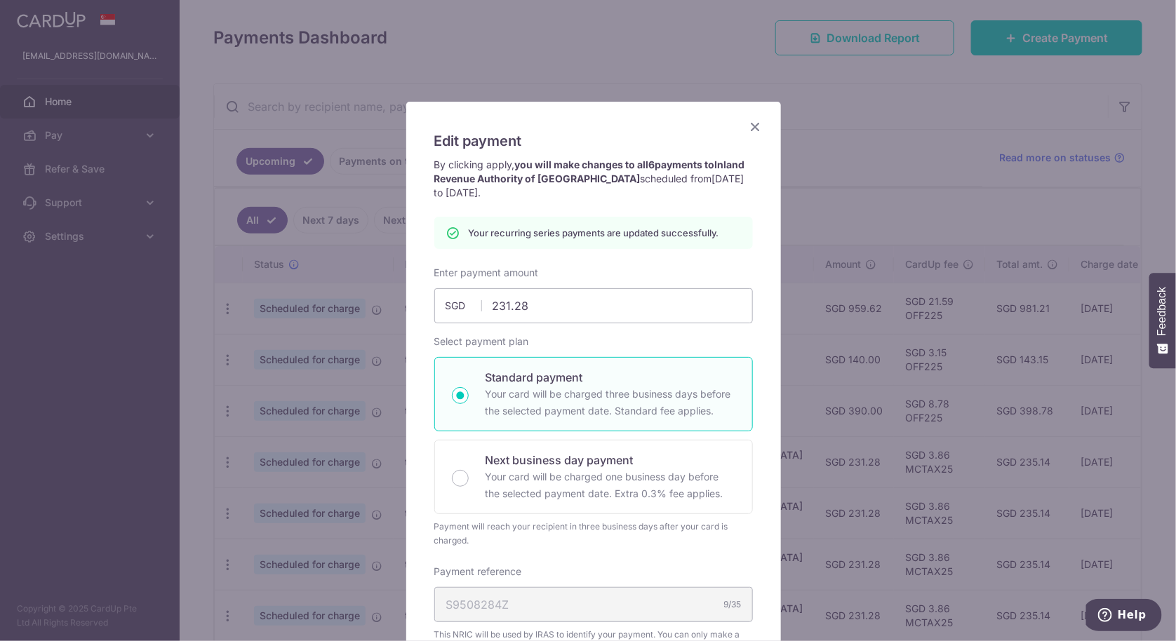
click at [751, 125] on icon "Close" at bounding box center [755, 127] width 17 height 18
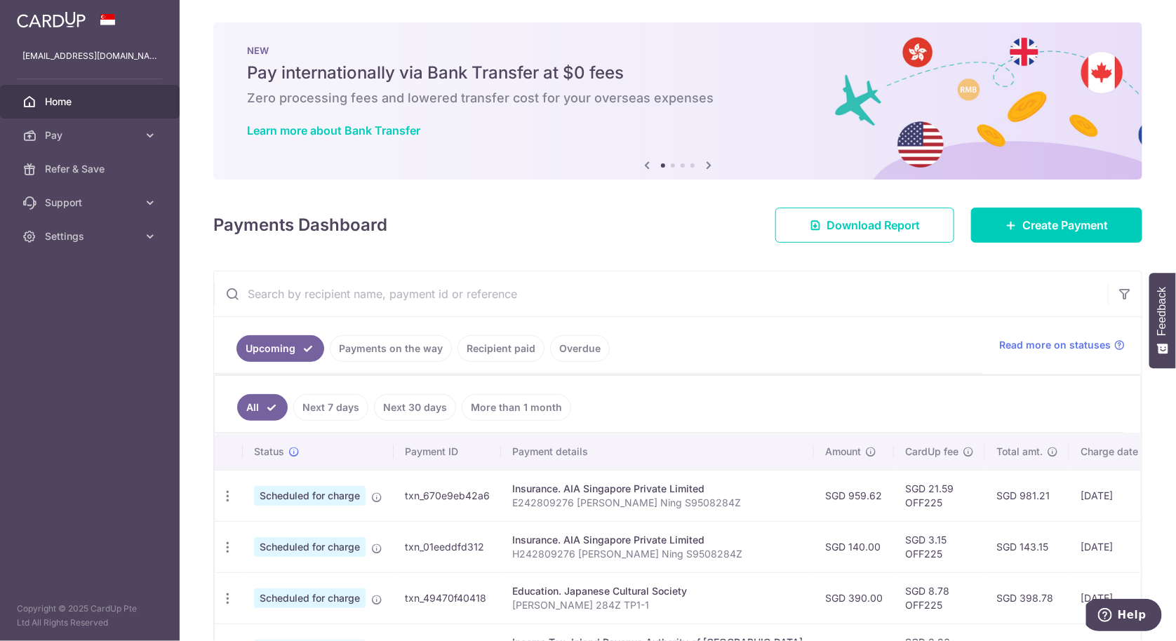
click at [517, 315] on input "text" at bounding box center [661, 294] width 894 height 45
click at [533, 338] on link "Recipient paid" at bounding box center [501, 348] width 87 height 27
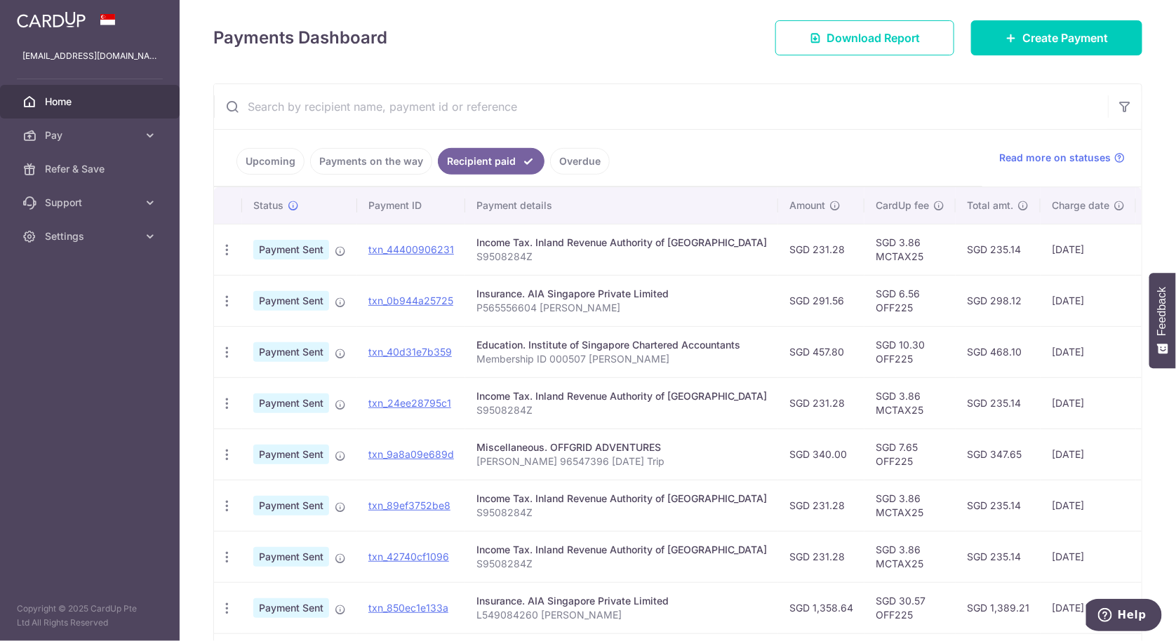
scroll to position [389, 0]
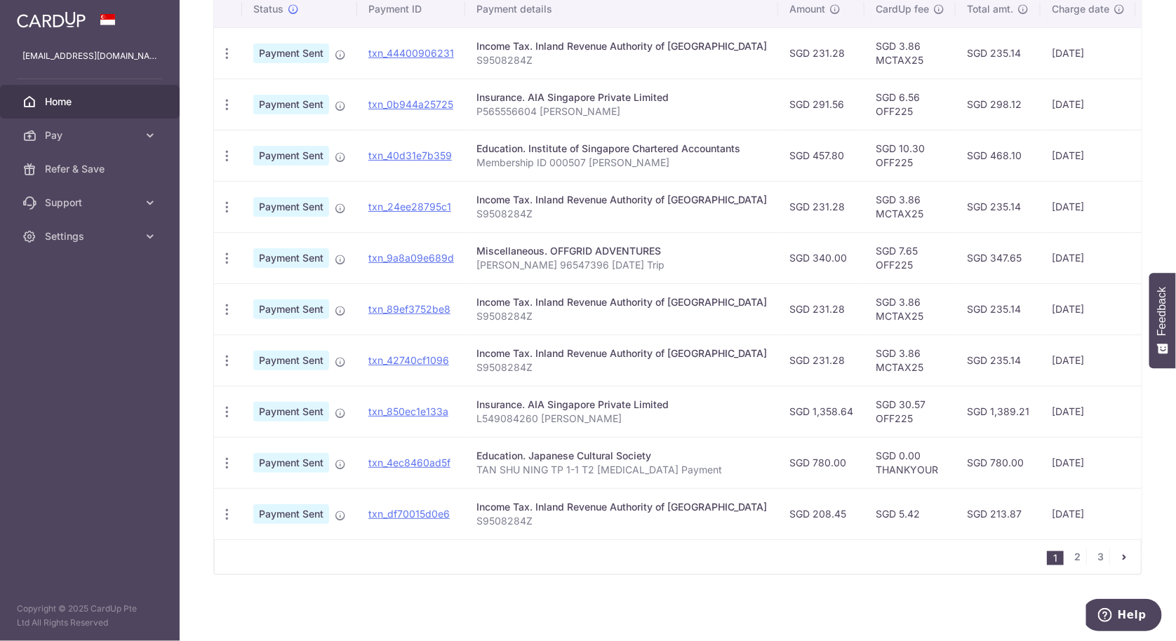
drag, startPoint x: 888, startPoint y: 415, endPoint x: 827, endPoint y: 423, distance: 60.9
click at [827, 423] on tr "PDF Receipt Payment Sent txn_850ec1e133a Insurance. AIA Singapore Private Limit…" at bounding box center [768, 411] width 1109 height 51
click at [865, 437] on td "SGD 0.00 THANKYOUR" at bounding box center [910, 462] width 91 height 51
drag, startPoint x: 851, startPoint y: 463, endPoint x: 945, endPoint y: 474, distance: 95.4
click at [945, 474] on tr "PDF Receipt Payment Sent txn_4ec8460ad5f Education. Japanese Cultural Society T…" at bounding box center [768, 462] width 1109 height 51
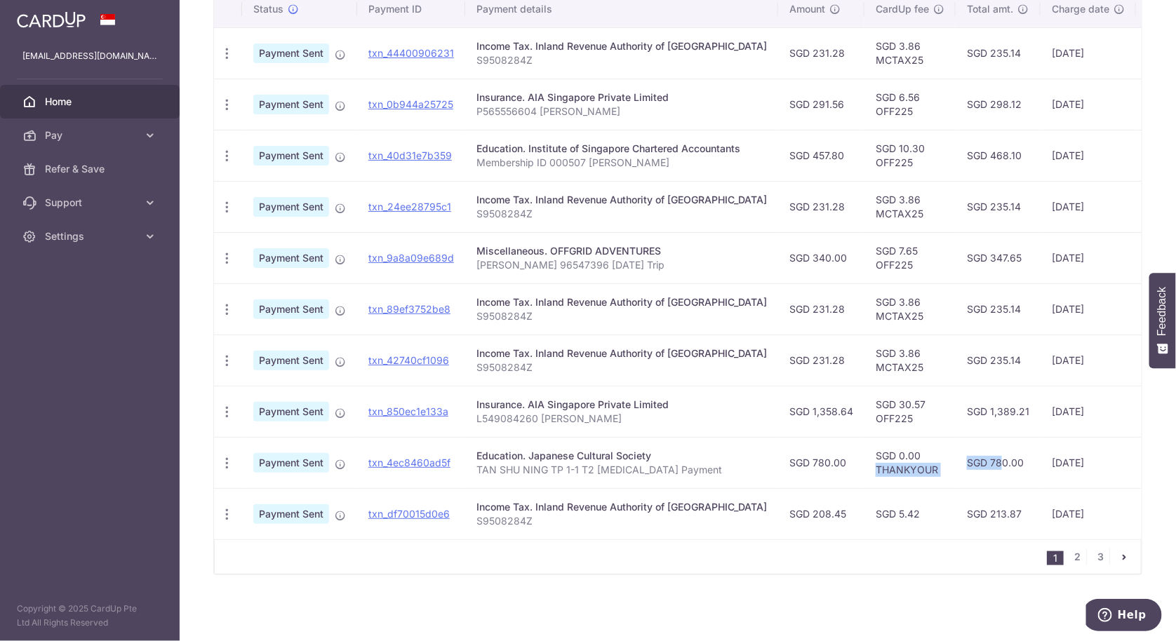
click at [927, 477] on td "SGD 0.00 THANKYOUR" at bounding box center [910, 462] width 91 height 51
click at [895, 519] on td "SGD 5.42" at bounding box center [910, 513] width 91 height 51
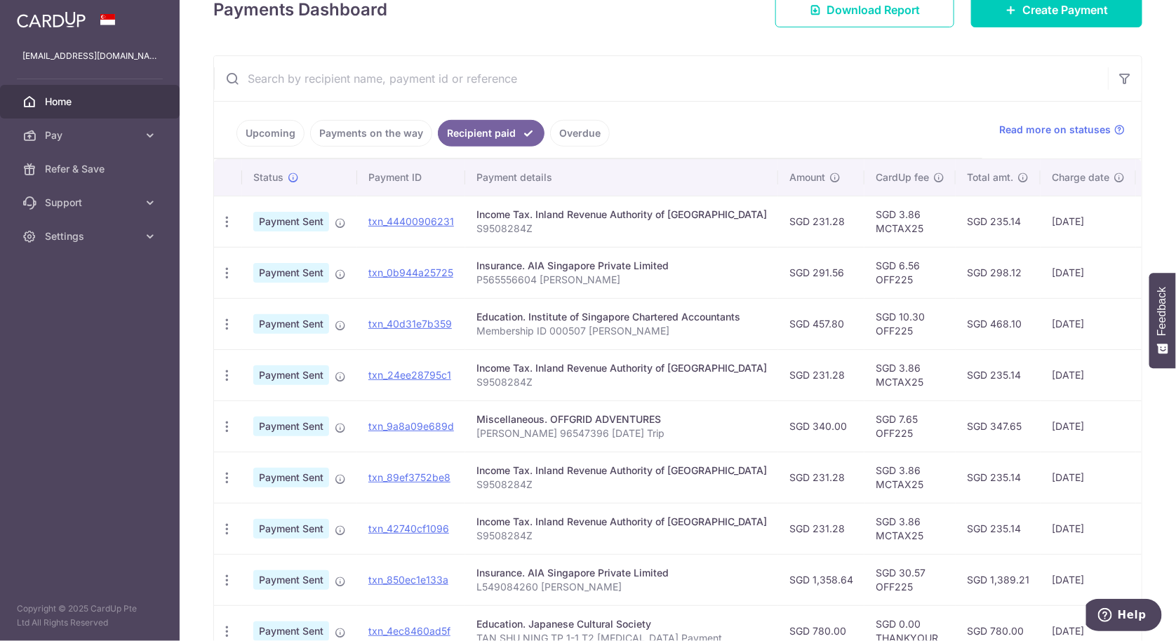
scroll to position [201, 0]
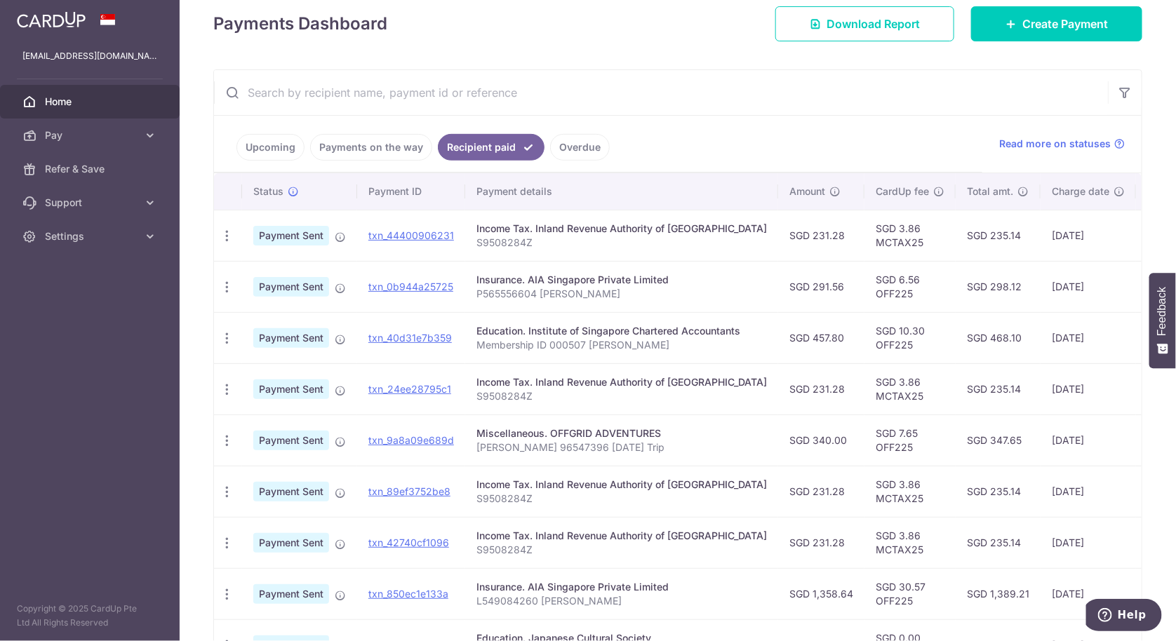
click at [269, 155] on link "Upcoming" at bounding box center [271, 147] width 68 height 27
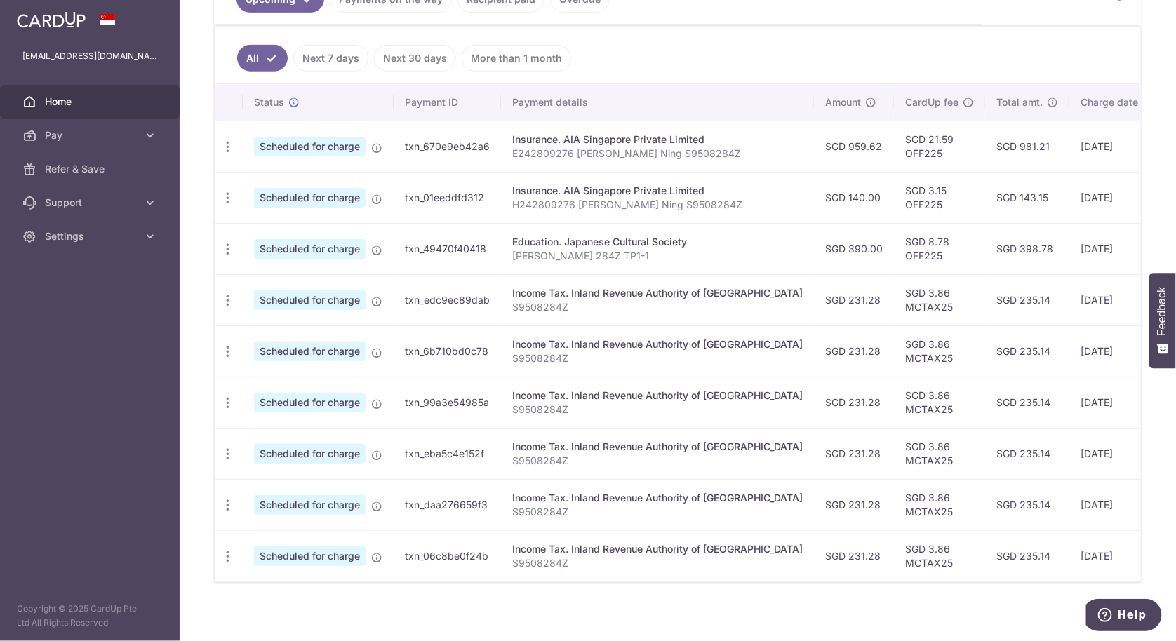
scroll to position [363, 0]
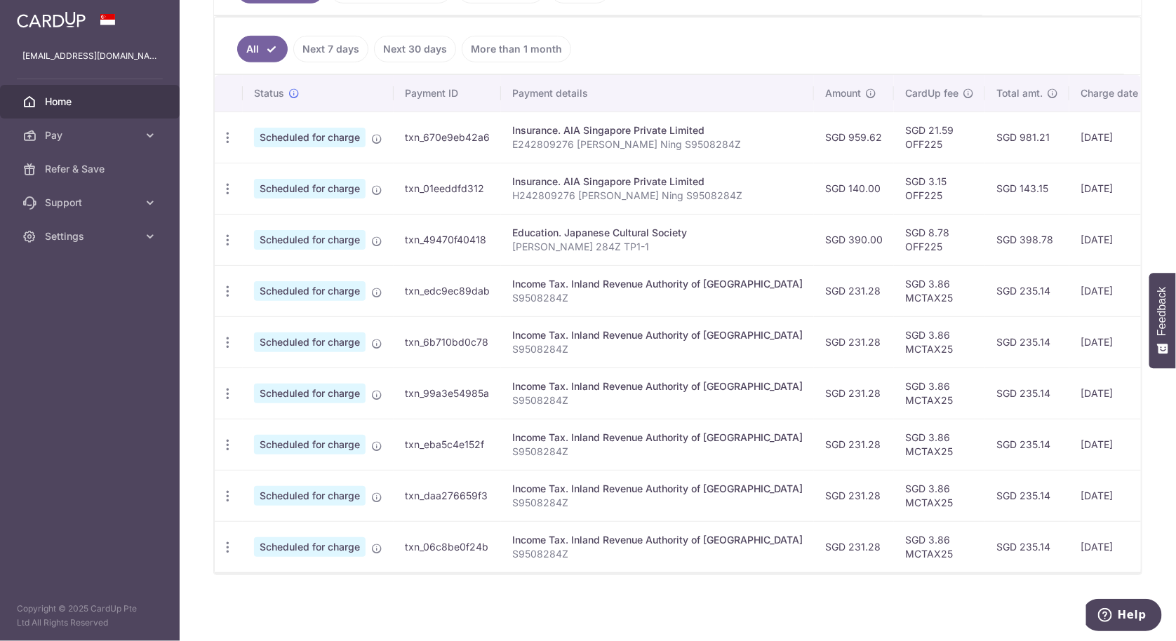
drag, startPoint x: 905, startPoint y: 229, endPoint x: 839, endPoint y: 232, distance: 66.8
click at [839, 232] on tr "Update payment Cancel payment Scheduled for charge txn_49470f40418 Education. J…" at bounding box center [783, 239] width 1137 height 51
click at [894, 251] on td "SGD 8.78 OFF225" at bounding box center [939, 239] width 91 height 51
